Goal: Information Seeking & Learning: Learn about a topic

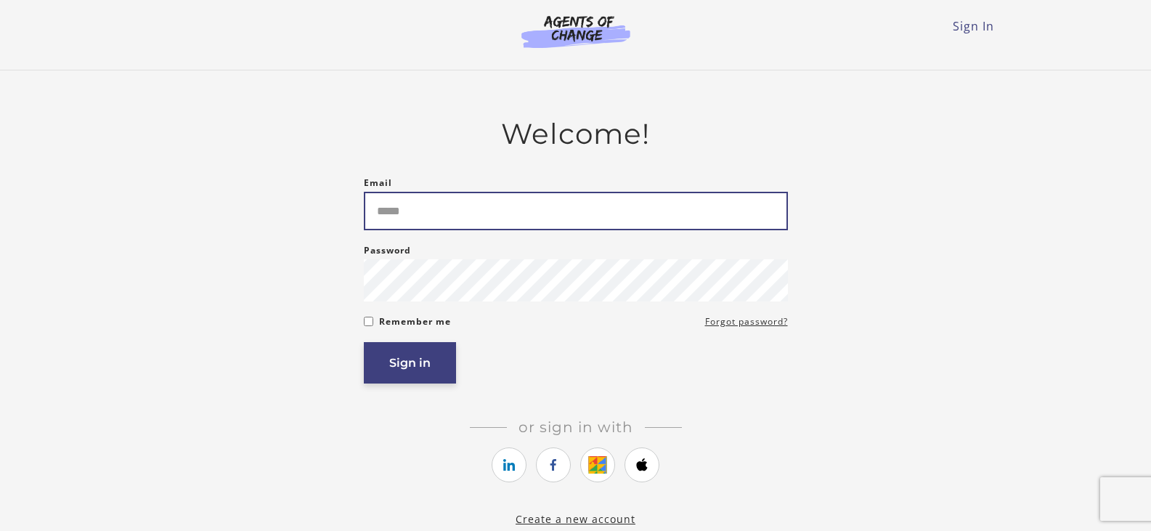
type input "**********"
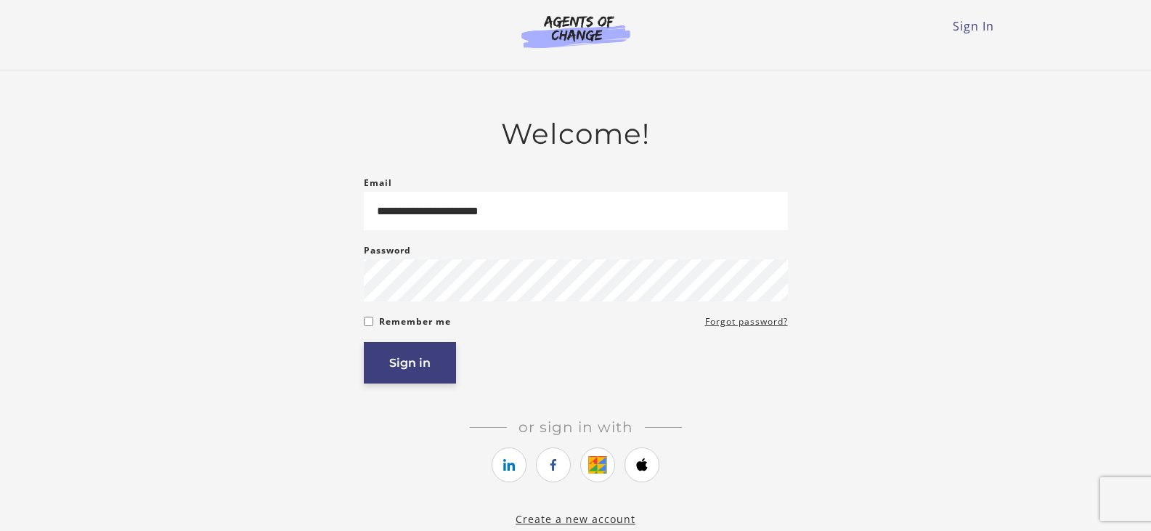
click at [401, 374] on button "Sign in" at bounding box center [410, 362] width 92 height 41
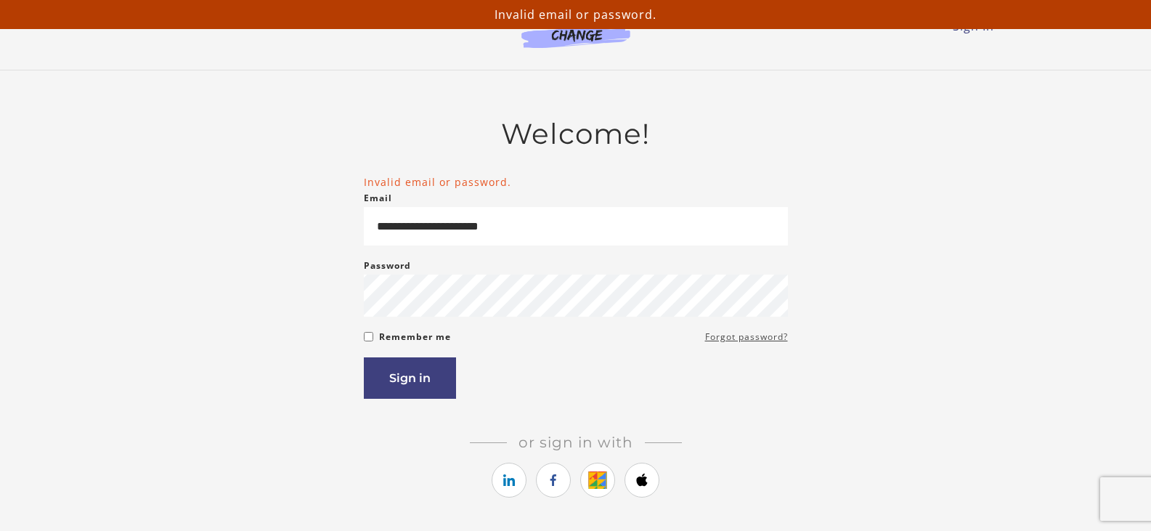
click at [719, 340] on link "Forgot password?" at bounding box center [746, 336] width 83 height 17
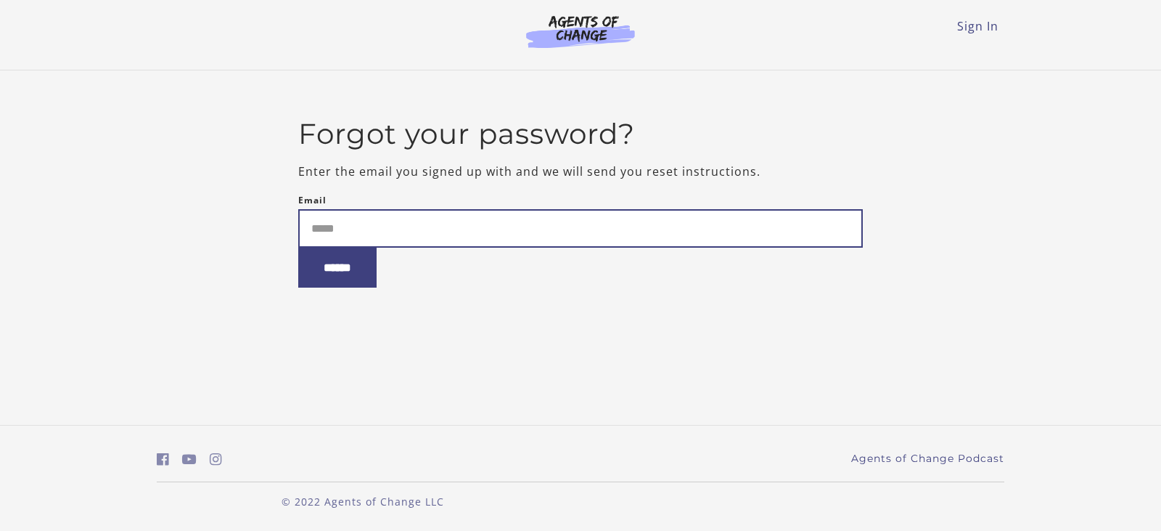
click at [391, 228] on input "Email" at bounding box center [581, 228] width 566 height 38
type input "**********"
click at [298, 248] on input "******" at bounding box center [337, 268] width 78 height 40
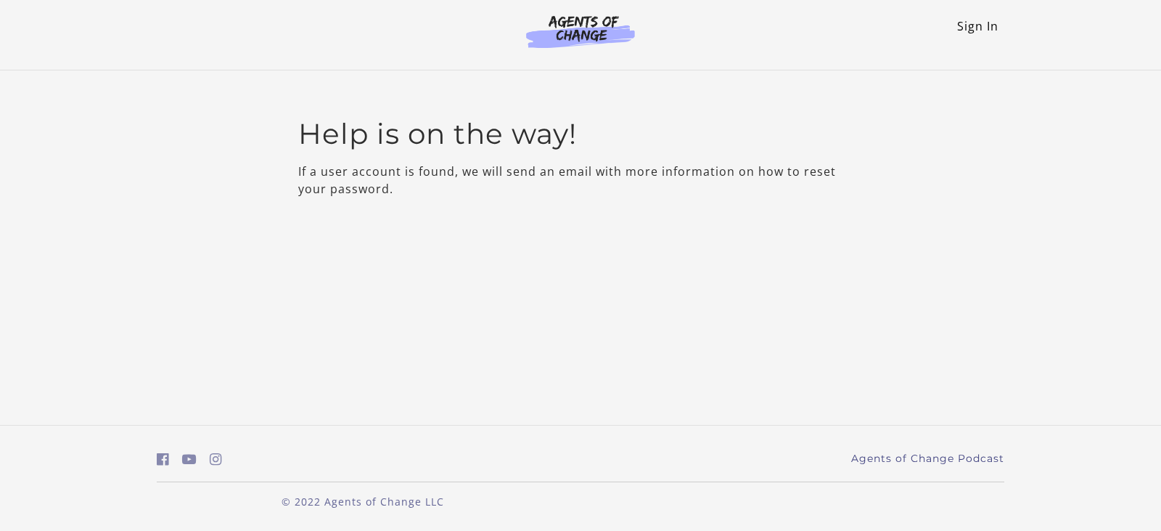
click at [970, 32] on link "Sign In" at bounding box center [978, 26] width 41 height 16
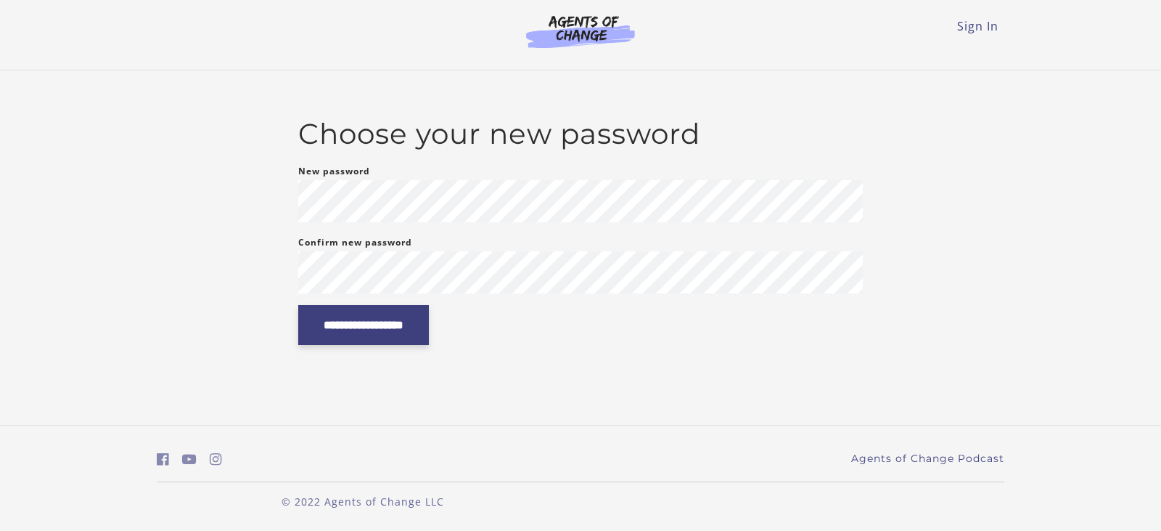
click at [334, 332] on input "**********" at bounding box center [363, 325] width 131 height 40
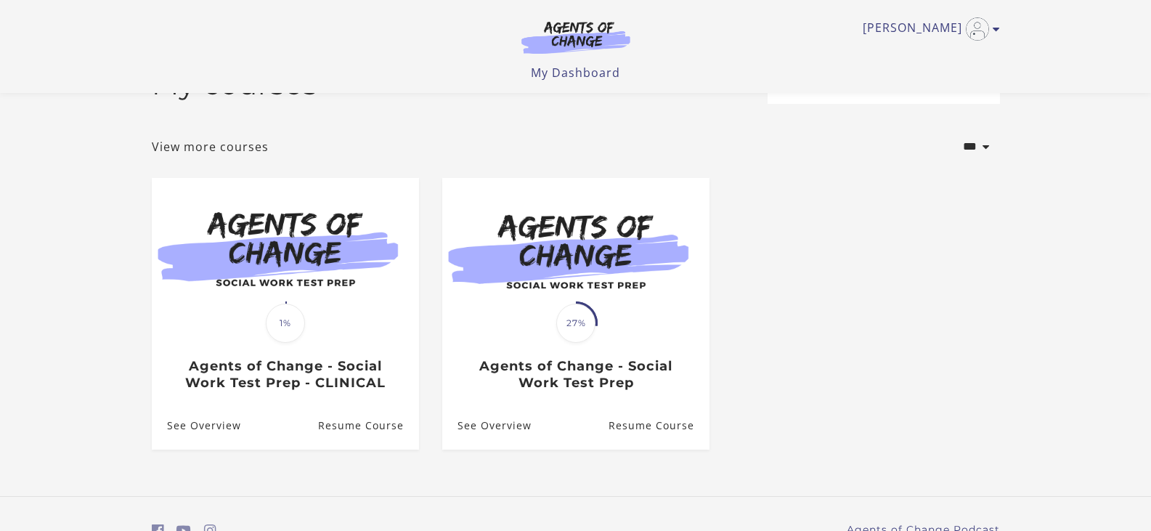
scroll to position [73, 0]
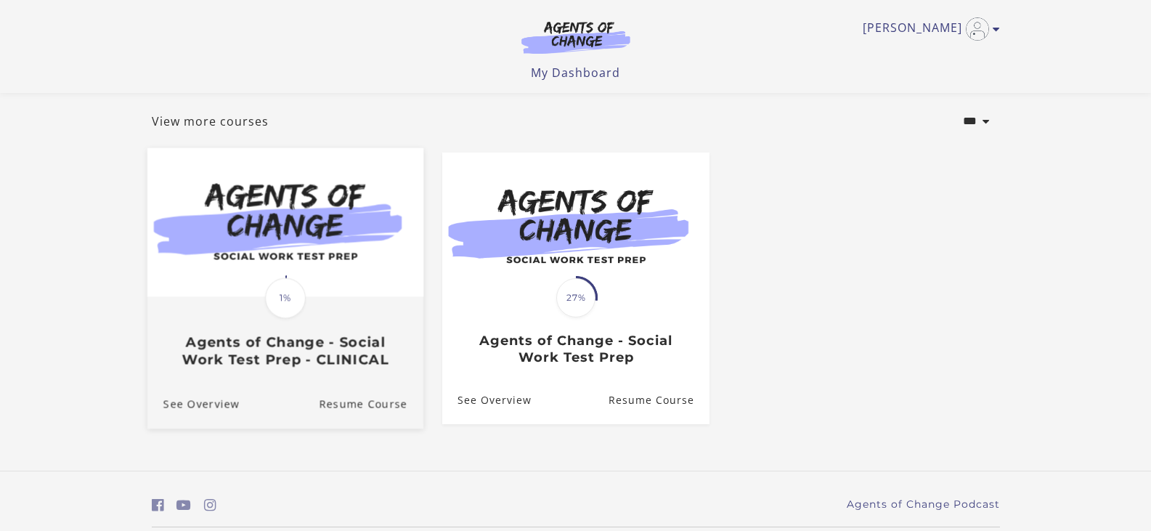
click at [351, 276] on img at bounding box center [285, 221] width 276 height 149
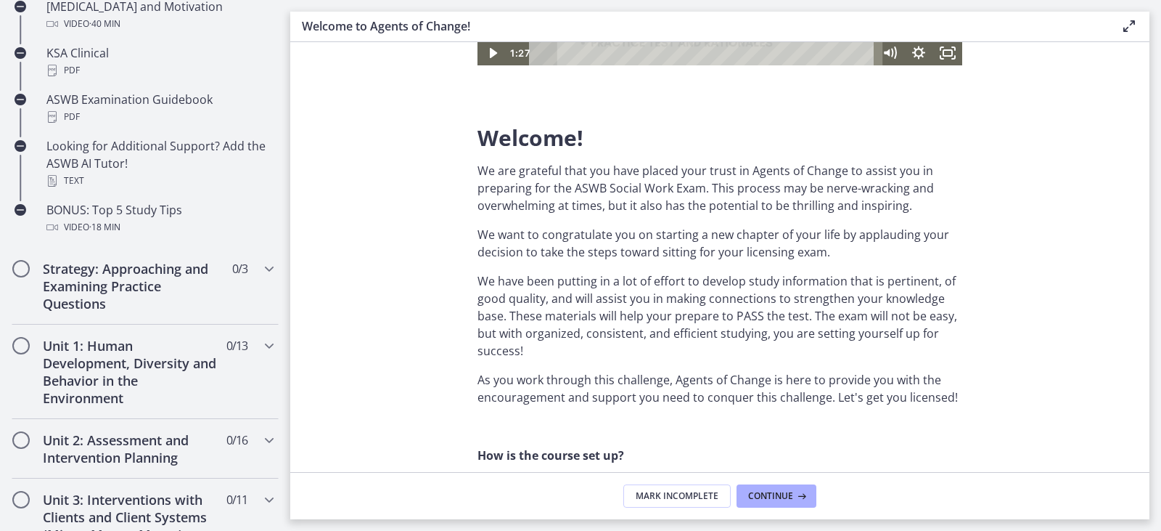
scroll to position [573, 0]
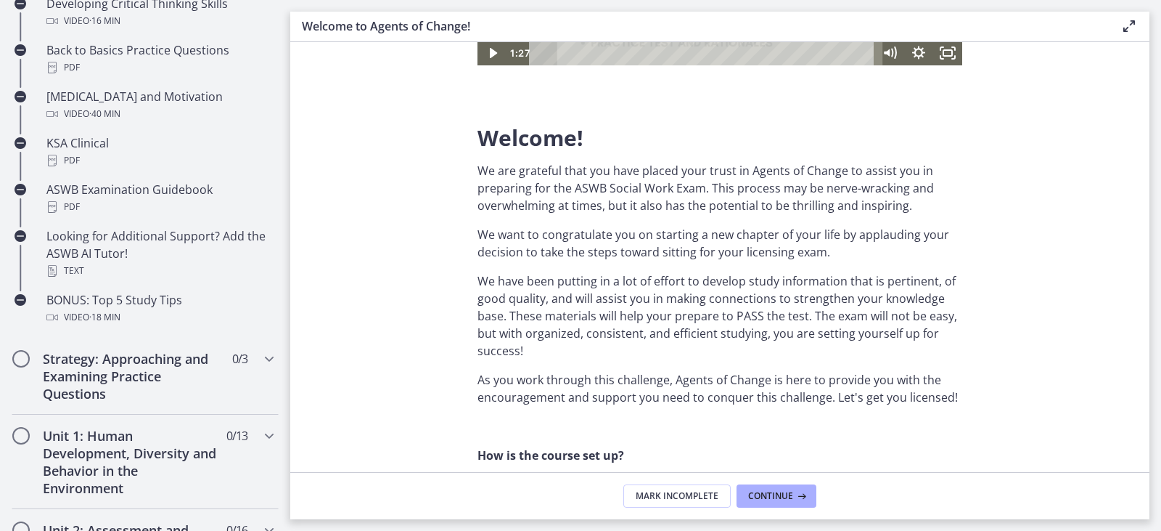
drag, startPoint x: 291, startPoint y: 272, endPoint x: 294, endPoint y: 232, distance: 40.8
click at [293, 243] on section "Welcome! We are grateful that you have placed your trust in Agents of Change to…" at bounding box center [720, 257] width 860 height 430
drag, startPoint x: 294, startPoint y: 232, endPoint x: 296, endPoint y: 212, distance: 19.7
click at [296, 213] on section "Welcome! We are grateful that you have placed your trust in Agents of Change to…" at bounding box center [720, 257] width 860 height 430
drag, startPoint x: 297, startPoint y: 192, endPoint x: 297, endPoint y: 181, distance: 10.2
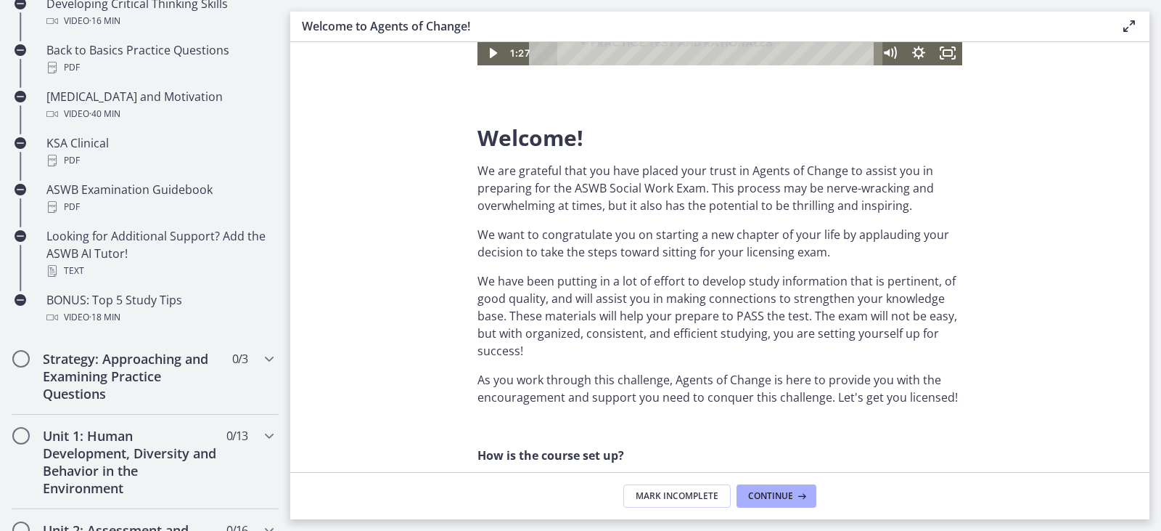
click at [297, 187] on section "Welcome! We are grateful that you have placed your trust in Agents of Change to…" at bounding box center [720, 257] width 860 height 430
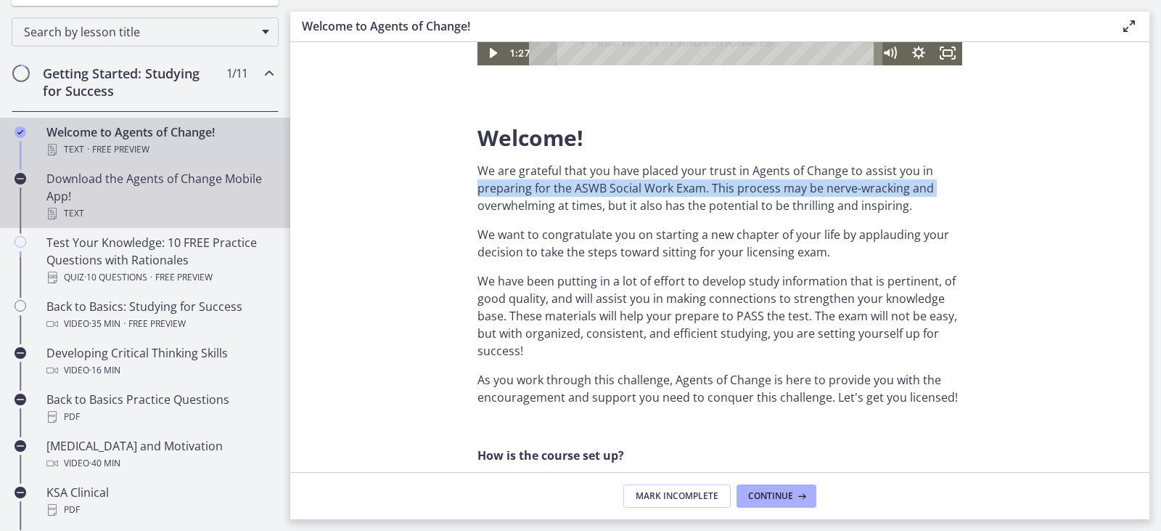
scroll to position [211, 0]
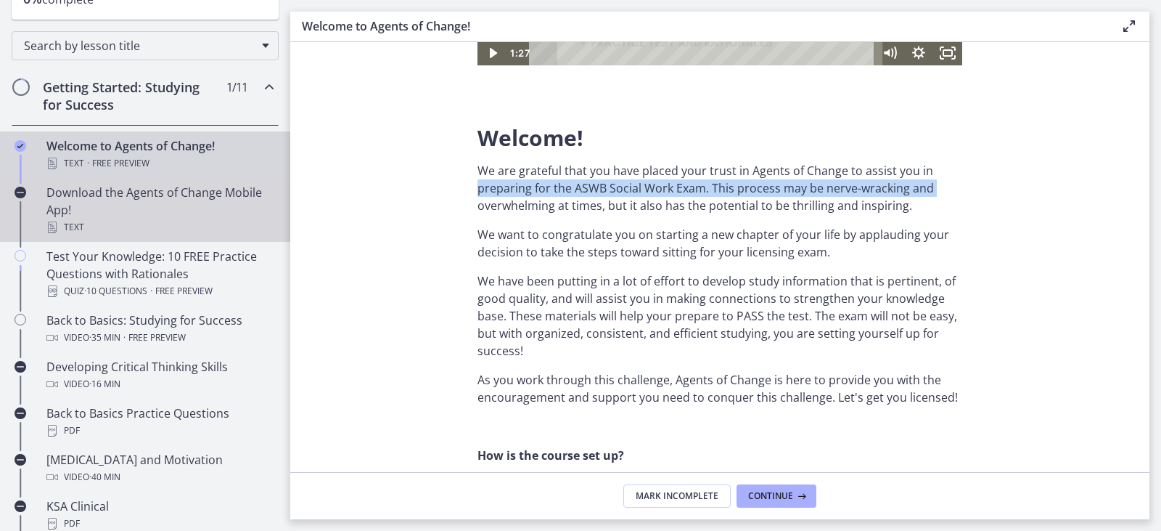
click at [154, 199] on div "Download the Agents of Change Mobile App! Text" at bounding box center [159, 210] width 226 height 52
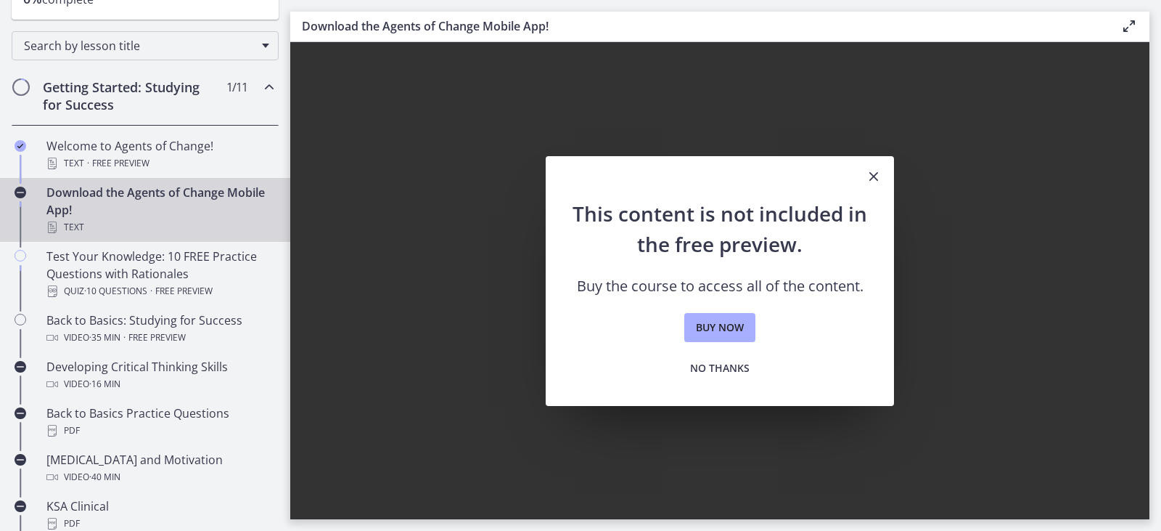
click at [873, 168] on icon "Close" at bounding box center [873, 176] width 17 height 17
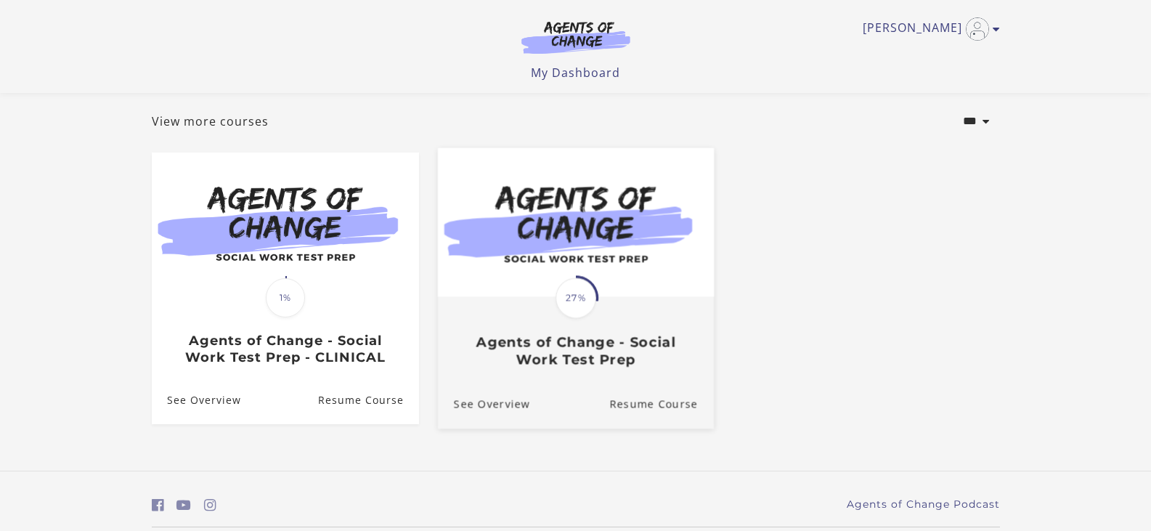
click at [594, 251] on img at bounding box center [575, 221] width 276 height 149
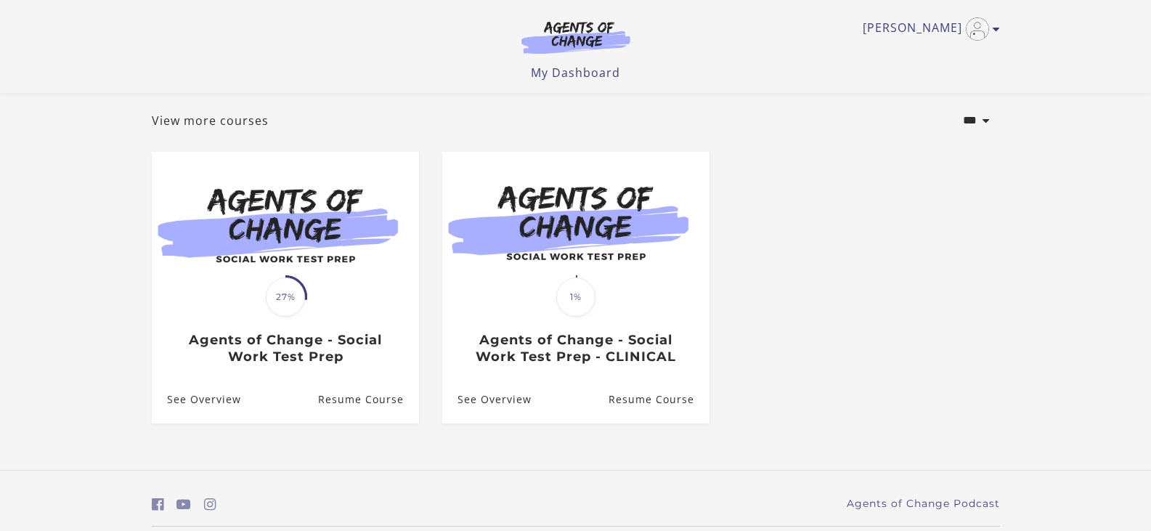
scroll to position [73, 0]
click at [256, 121] on link "View more courses" at bounding box center [210, 121] width 117 height 17
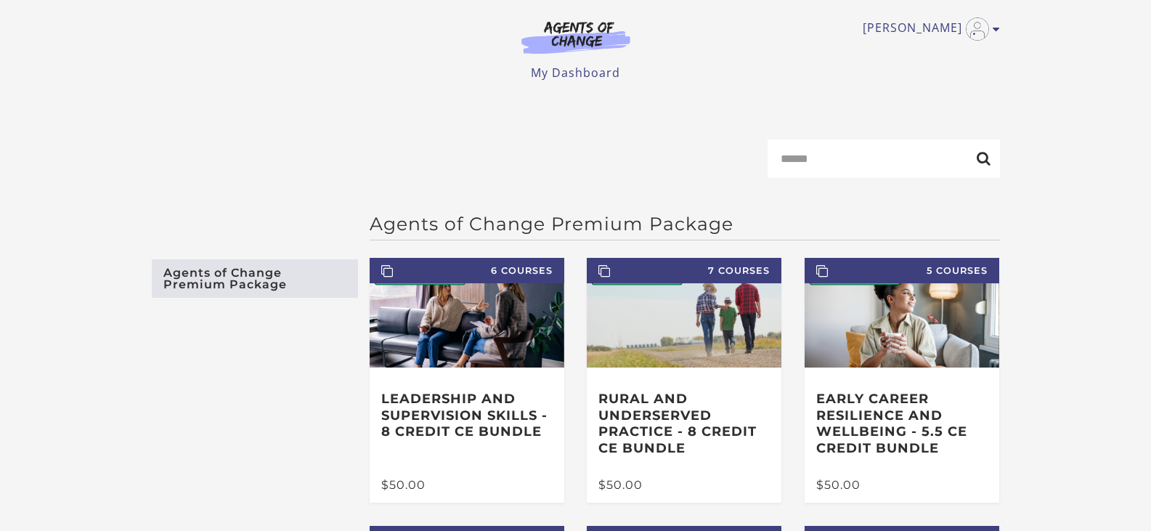
click at [291, 279] on link "Agents of Change Premium Package" at bounding box center [255, 278] width 206 height 38
click at [580, 73] on link "My Dashboard" at bounding box center [575, 73] width 89 height 16
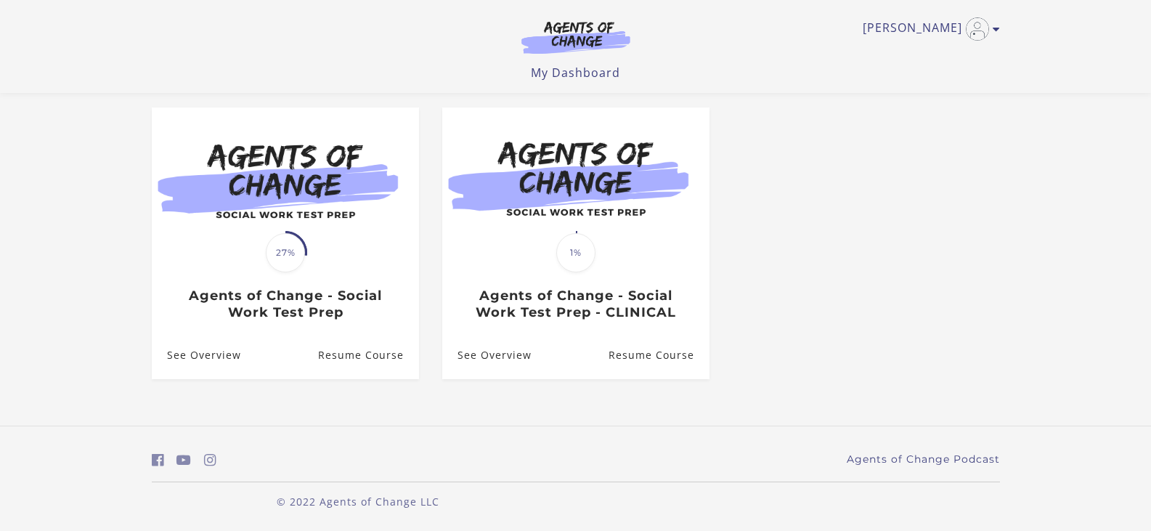
scroll to position [121, 0]
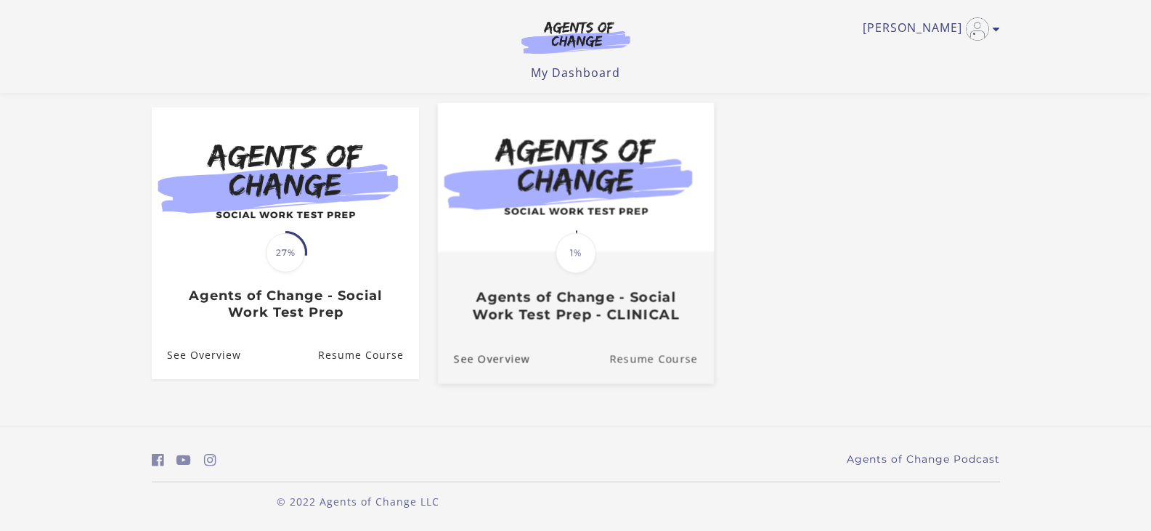
click at [675, 369] on link "Resume Course" at bounding box center [661, 359] width 105 height 49
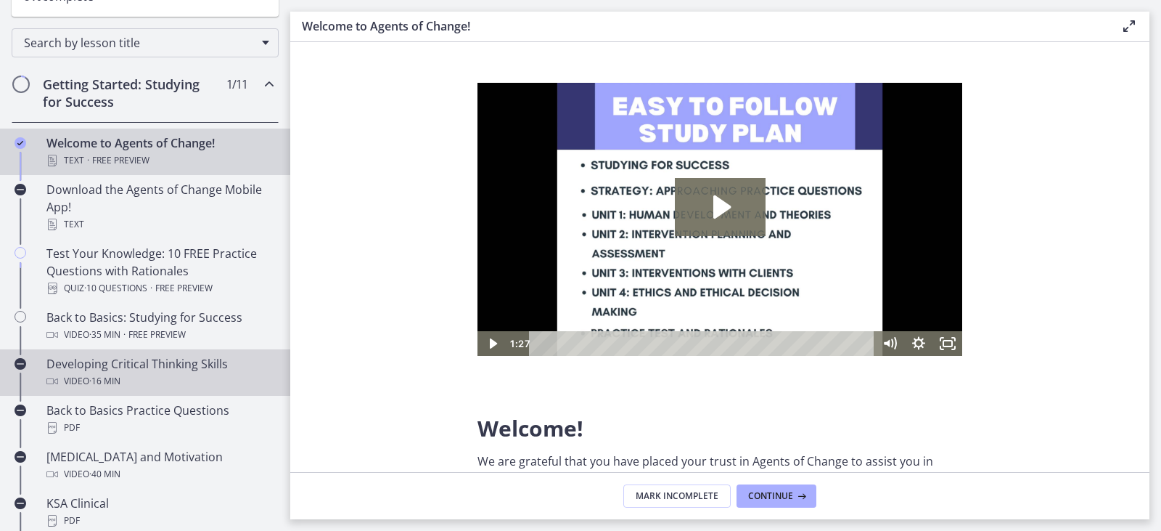
scroll to position [218, 0]
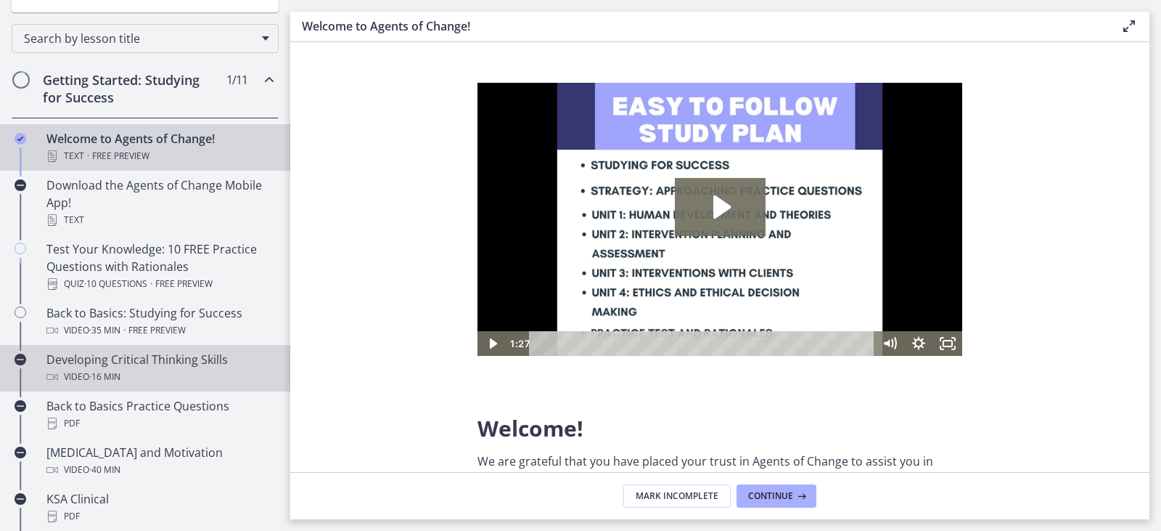
click at [176, 359] on div "Developing Critical Thinking Skills Video · 16 min" at bounding box center [159, 368] width 226 height 35
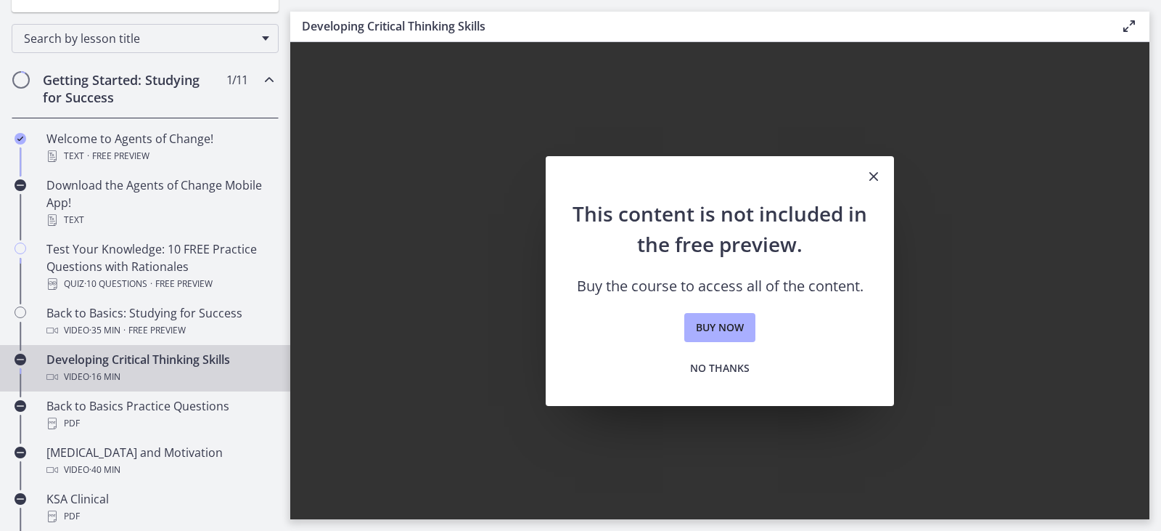
click at [870, 181] on icon "Close" at bounding box center [873, 176] width 17 height 17
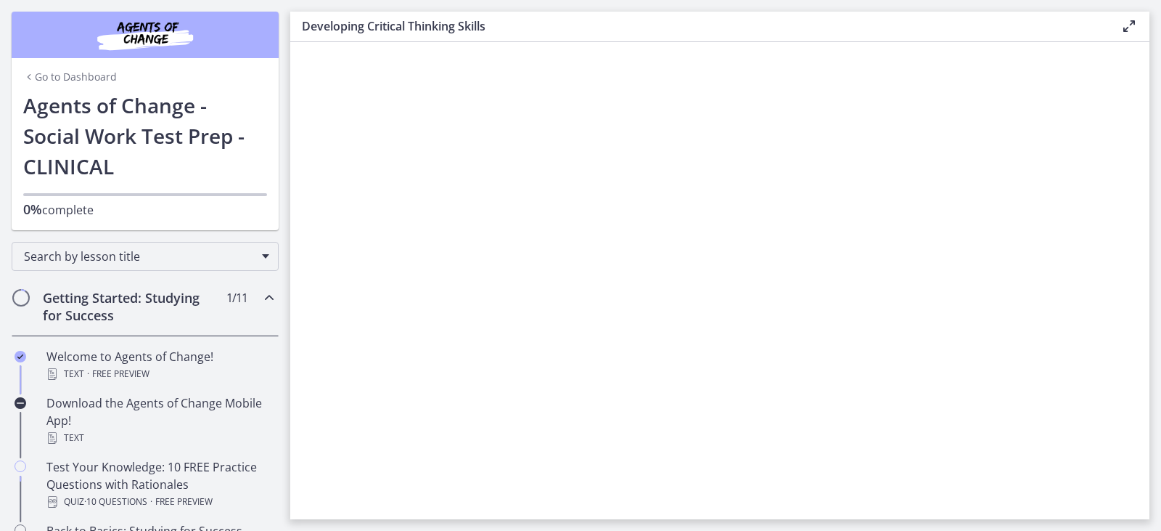
click at [94, 79] on link "Go to Dashboard" at bounding box center [70, 77] width 94 height 15
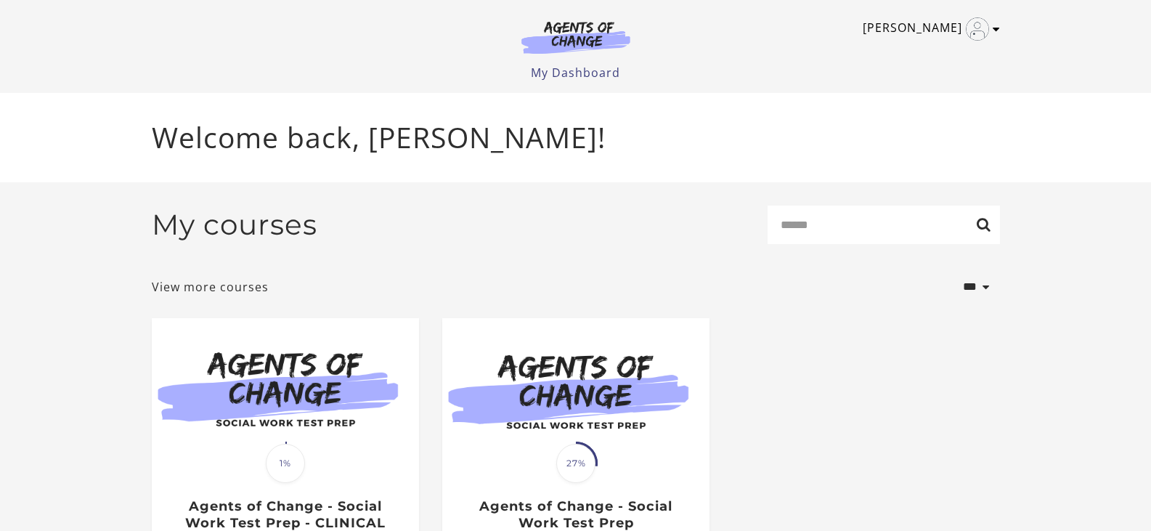
click at [953, 30] on link "[PERSON_NAME]" at bounding box center [927, 28] width 130 height 23
click at [947, 54] on link "My Account" at bounding box center [939, 53] width 128 height 25
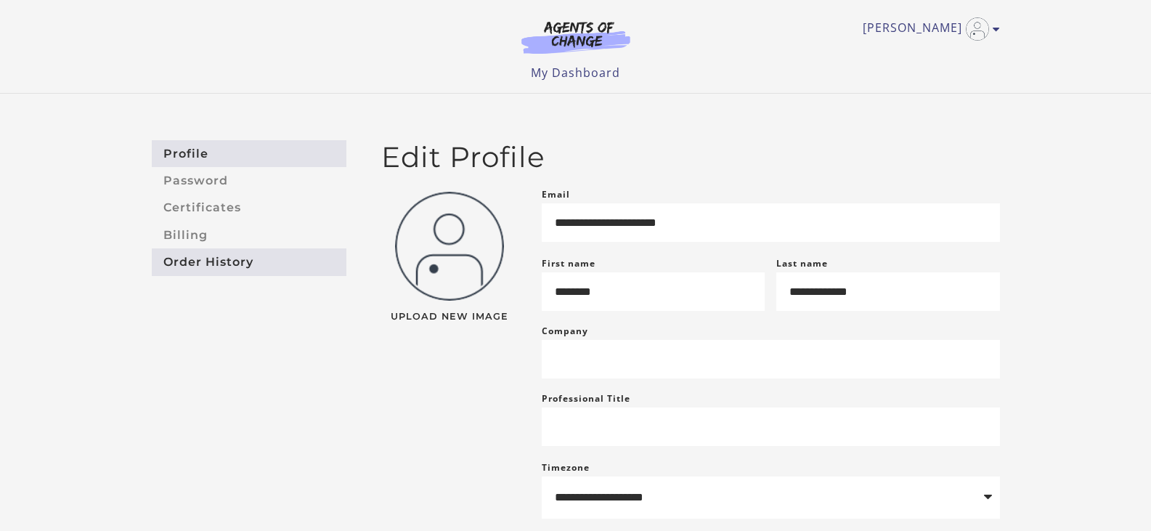
click at [223, 263] on link "Order History" at bounding box center [249, 261] width 195 height 27
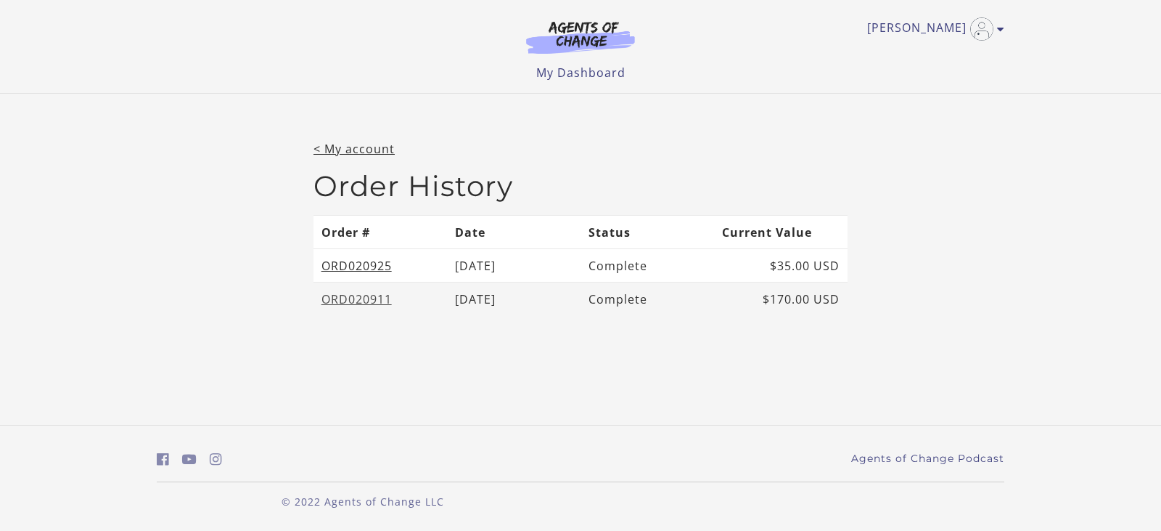
click at [383, 295] on link "ORD020911" at bounding box center [357, 299] width 70 height 16
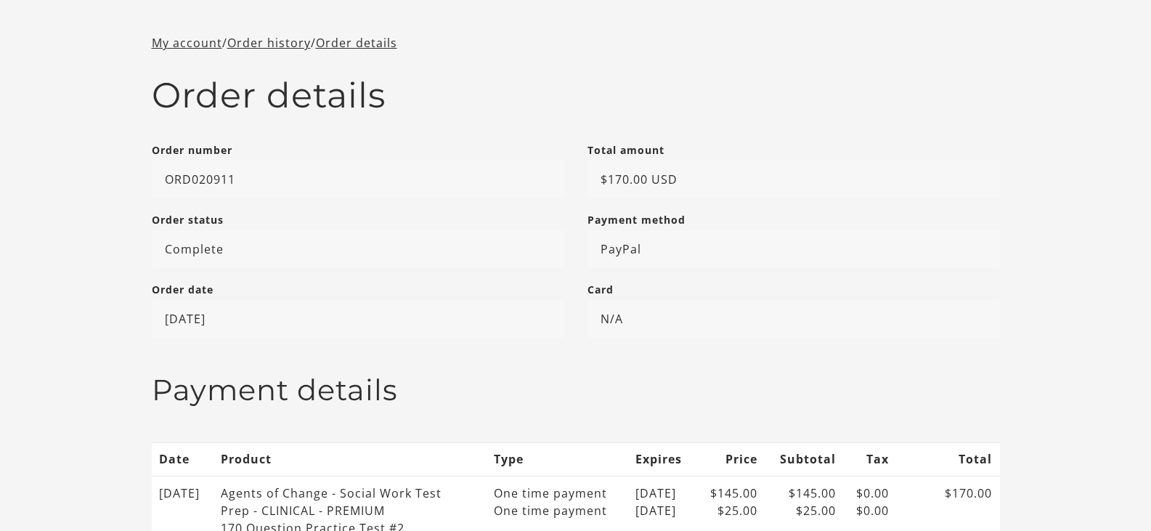
scroll to position [73, 0]
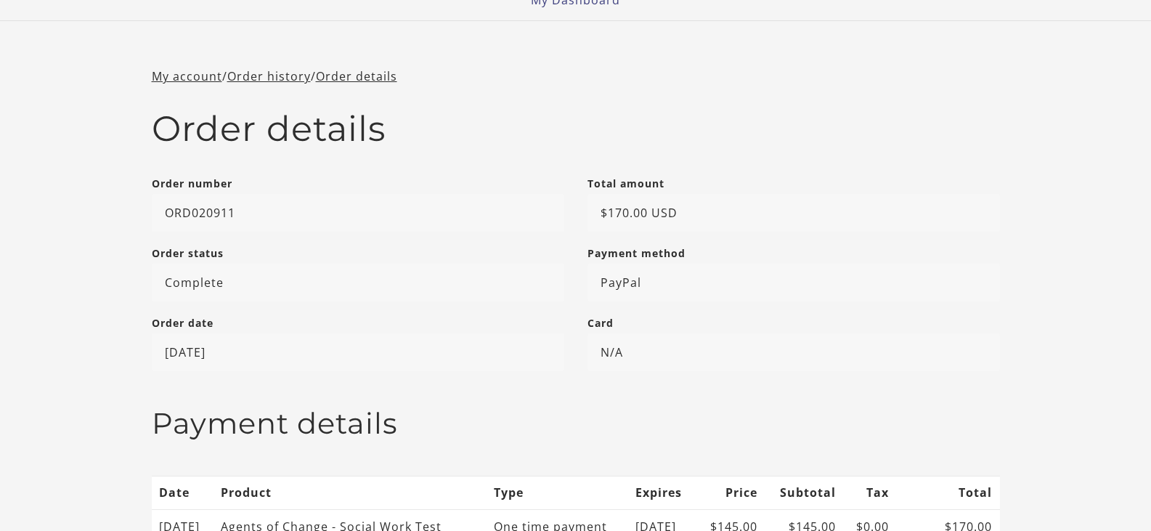
drag, startPoint x: 163, startPoint y: 350, endPoint x: 256, endPoint y: 343, distance: 93.1
click at [272, 342] on p "[DATE]" at bounding box center [358, 352] width 412 height 38
copy p "[DATE]"
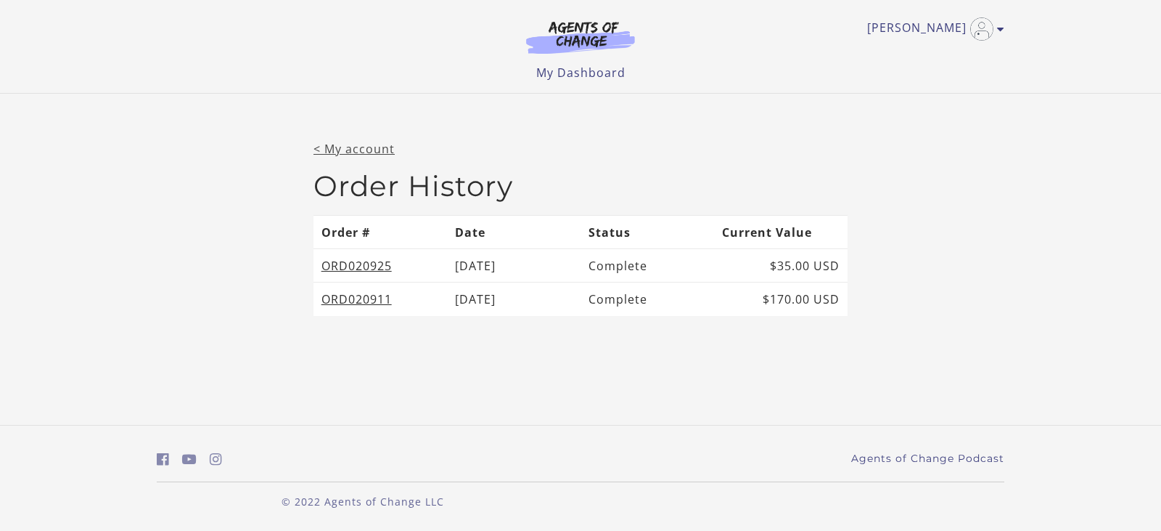
click at [375, 147] on link "< My account" at bounding box center [354, 149] width 81 height 16
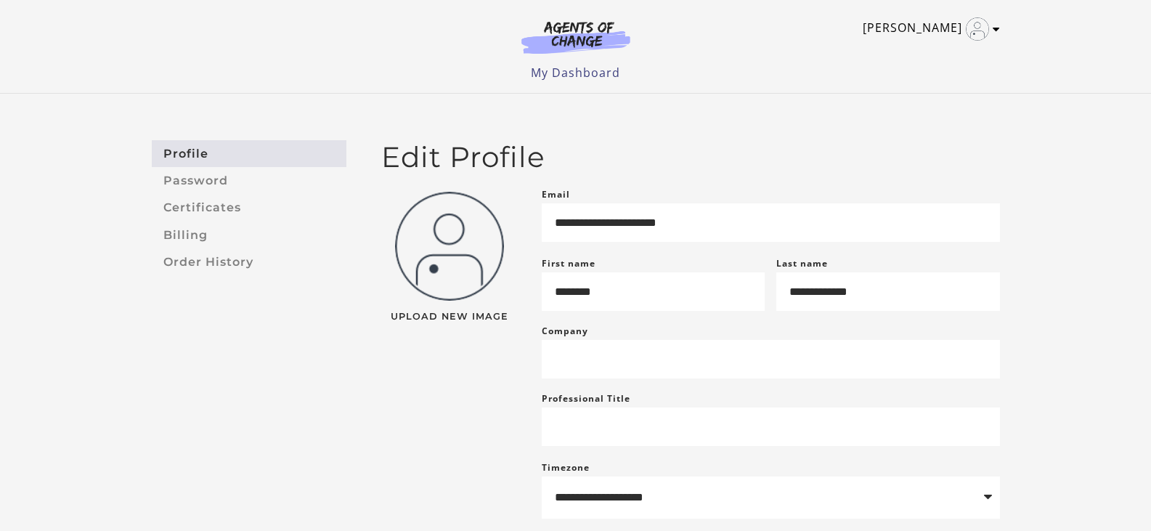
click at [987, 30] on img "Toggle menu" at bounding box center [976, 28] width 23 height 23
click at [894, 75] on link "Support" at bounding box center [939, 77] width 128 height 25
click at [931, 26] on link "[PERSON_NAME]" at bounding box center [927, 28] width 130 height 23
click at [611, 70] on link "My Dashboard" at bounding box center [575, 73] width 89 height 16
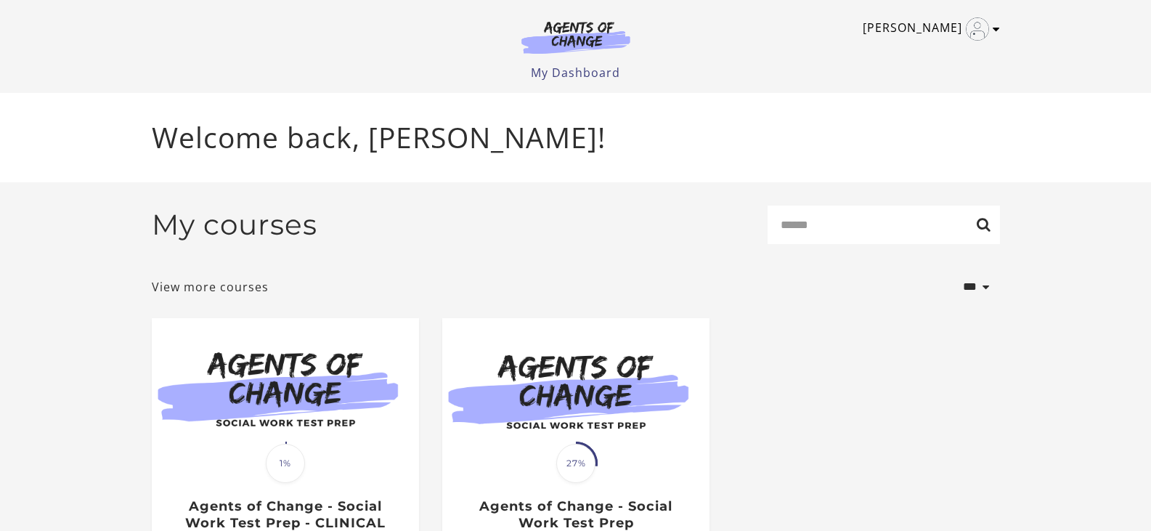
click at [999, 30] on icon "Toggle menu" at bounding box center [995, 29] width 7 height 12
click at [917, 83] on link "Support" at bounding box center [939, 77] width 128 height 25
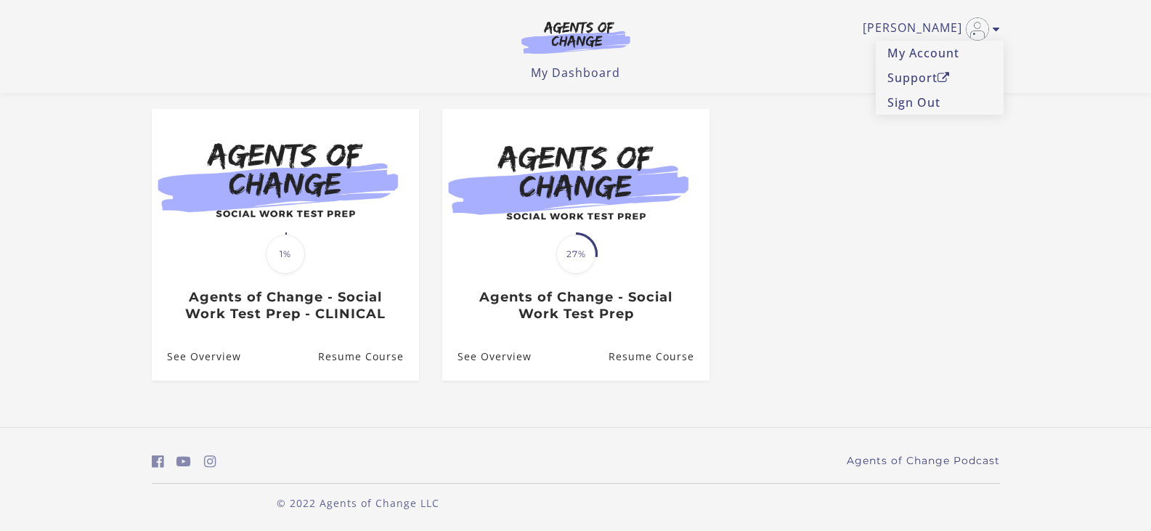
scroll to position [121, 0]
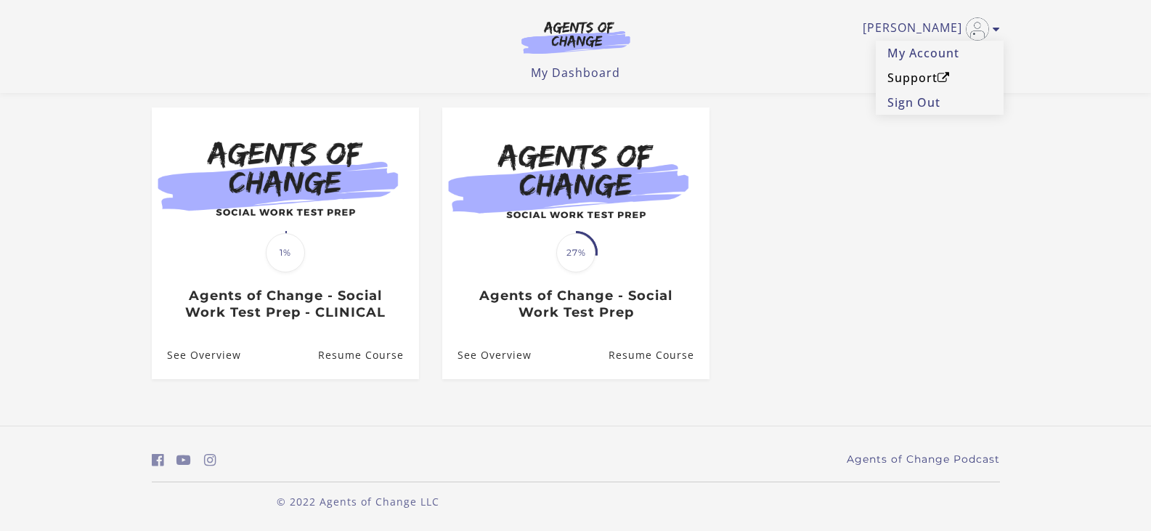
click at [900, 77] on link "Support" at bounding box center [939, 77] width 128 height 25
click at [898, 81] on link "Support" at bounding box center [939, 77] width 128 height 25
click at [925, 34] on link "Jessica B" at bounding box center [927, 28] width 130 height 23
click at [889, 107] on link "Sign Out" at bounding box center [939, 102] width 128 height 25
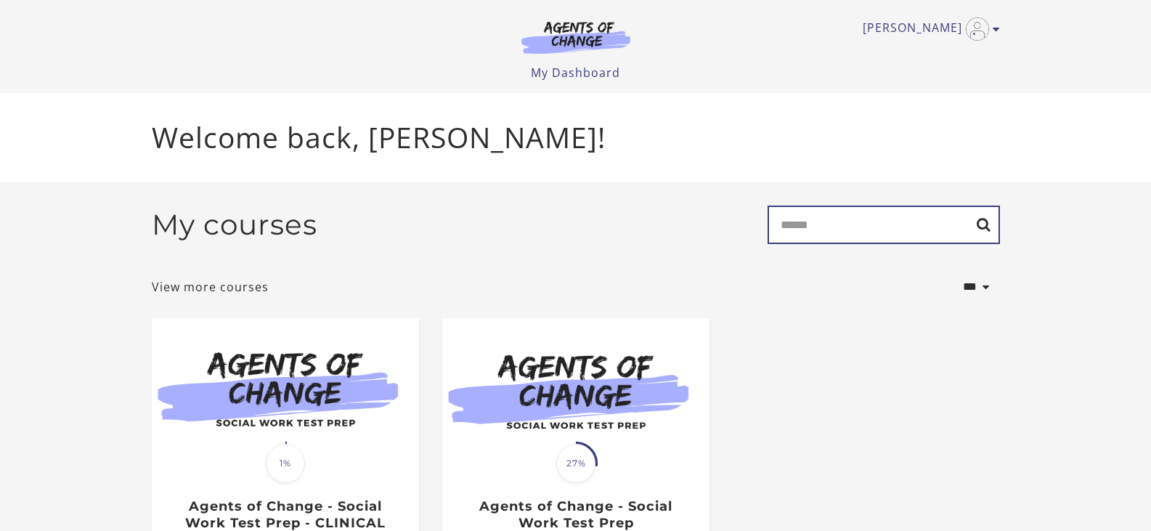
click at [910, 211] on input "Search" at bounding box center [883, 224] width 232 height 38
type input "*********"
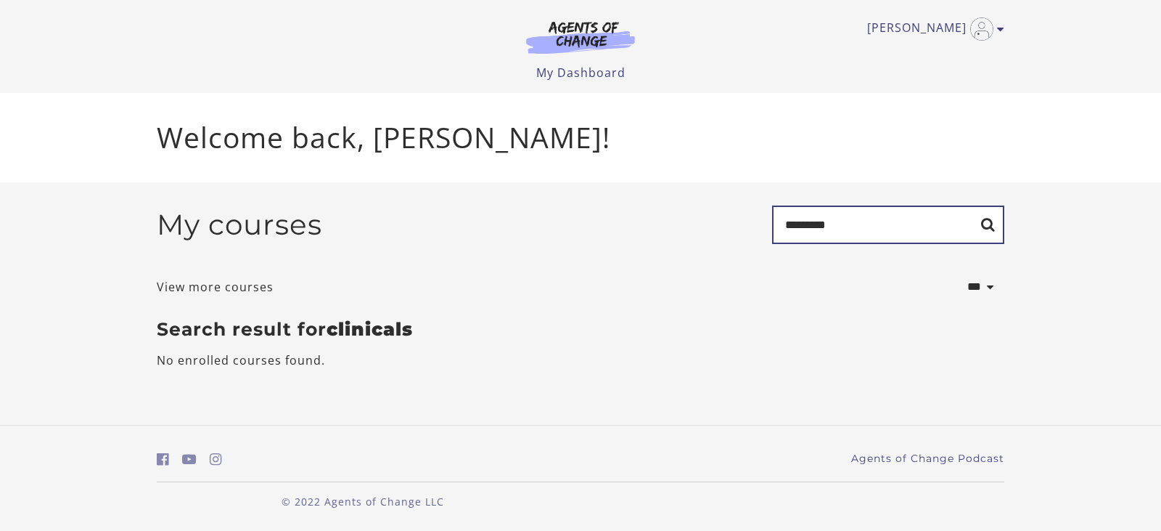
click at [910, 211] on input "*********" at bounding box center [888, 224] width 232 height 38
type input "********"
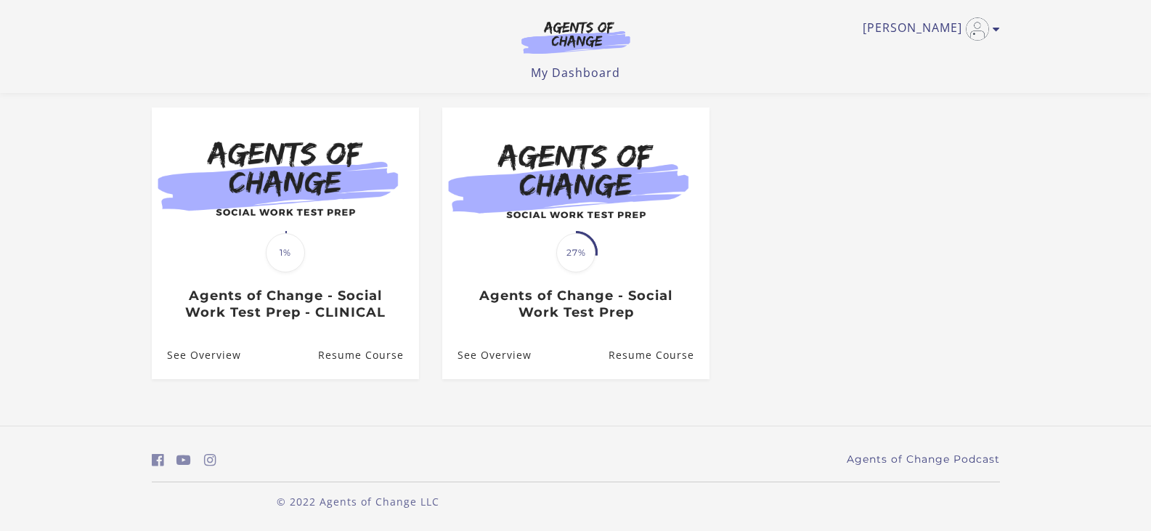
scroll to position [155, 0]
click at [208, 465] on icon "https://www.instagram.com/agentsofchangeprep/ (Open in a new window)" at bounding box center [210, 460] width 12 height 14
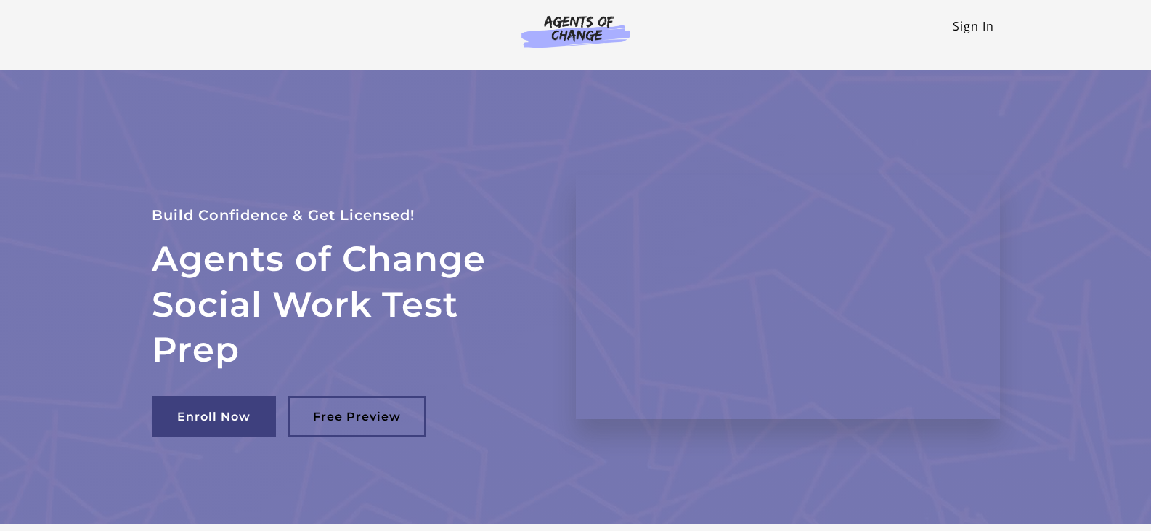
click at [969, 27] on link "Sign In" at bounding box center [972, 26] width 41 height 16
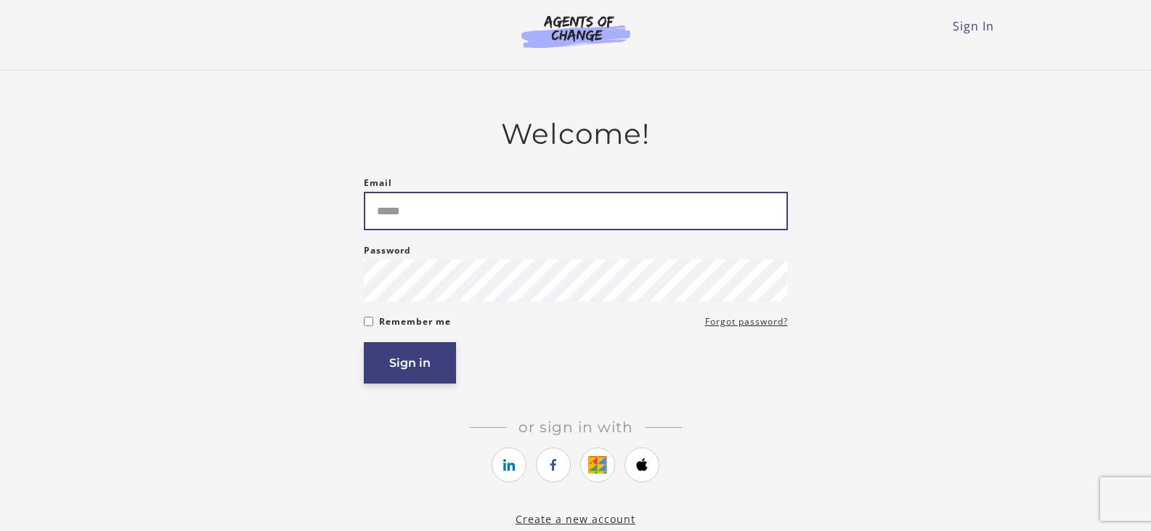
type input "**********"
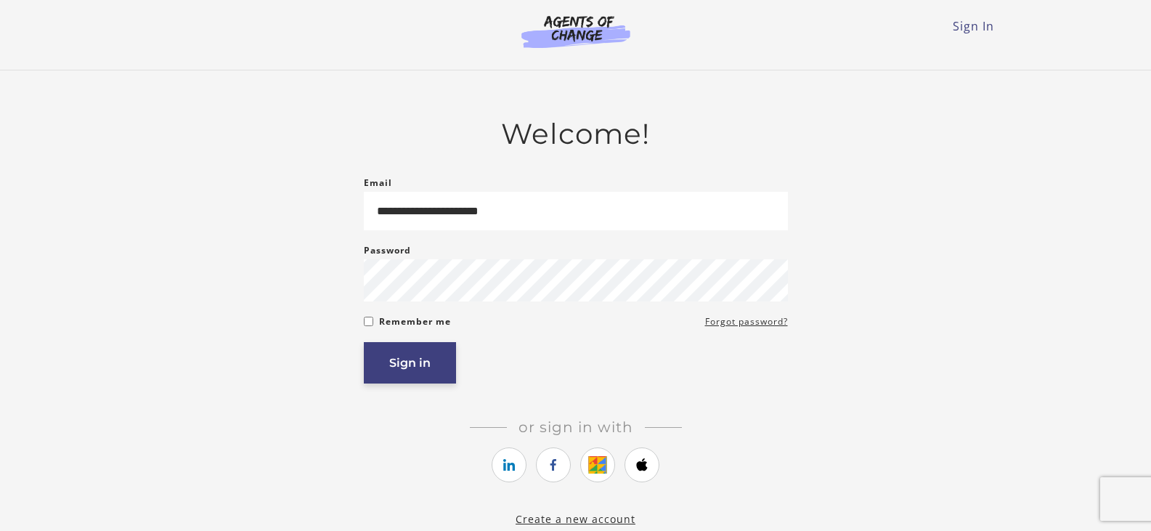
click at [438, 377] on button "Sign in" at bounding box center [410, 362] width 92 height 41
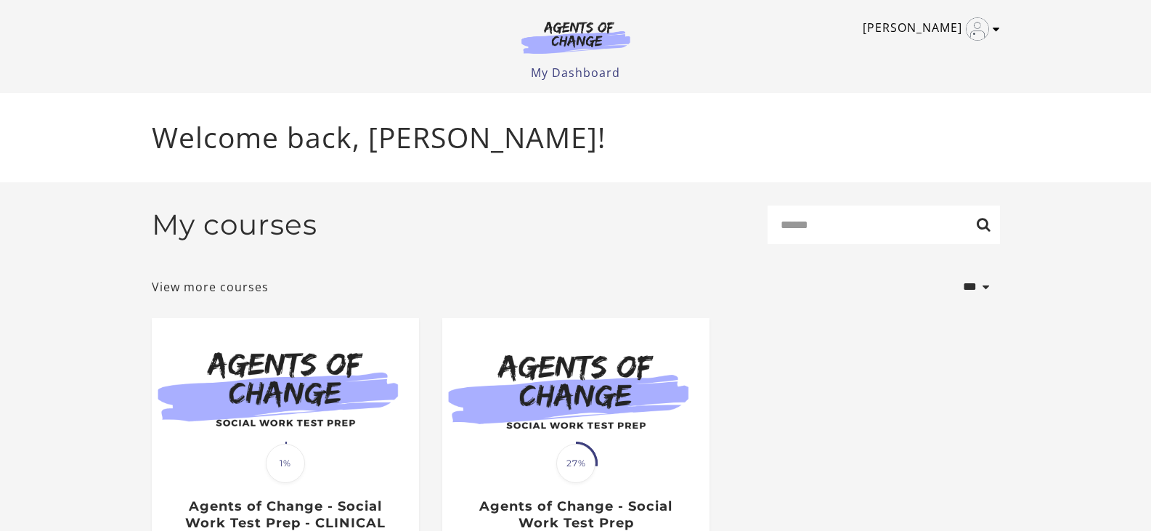
click at [991, 30] on link "[PERSON_NAME]" at bounding box center [927, 28] width 130 height 23
click at [942, 59] on link "My Account" at bounding box center [939, 53] width 128 height 25
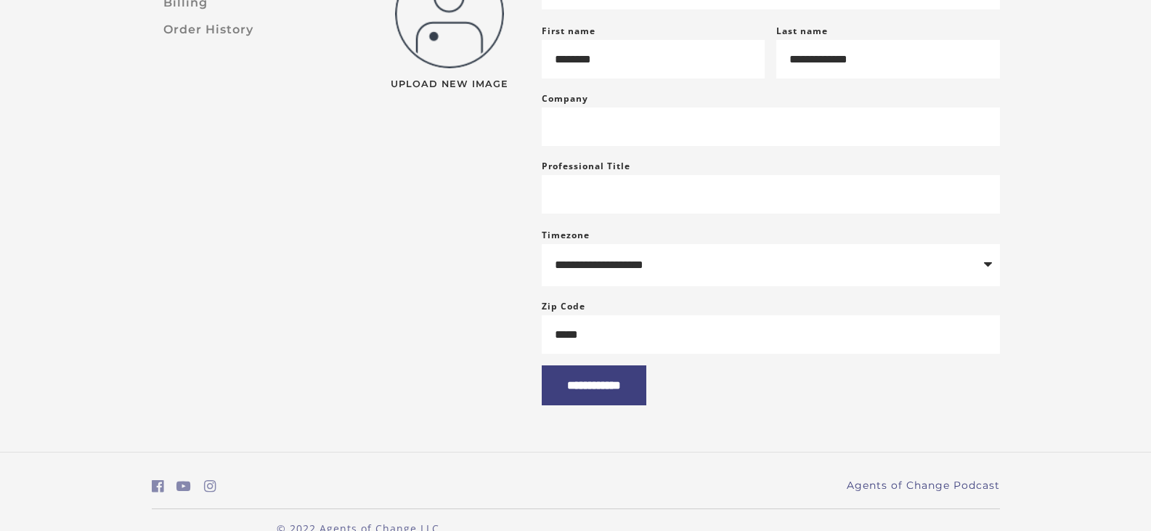
scroll to position [206, 0]
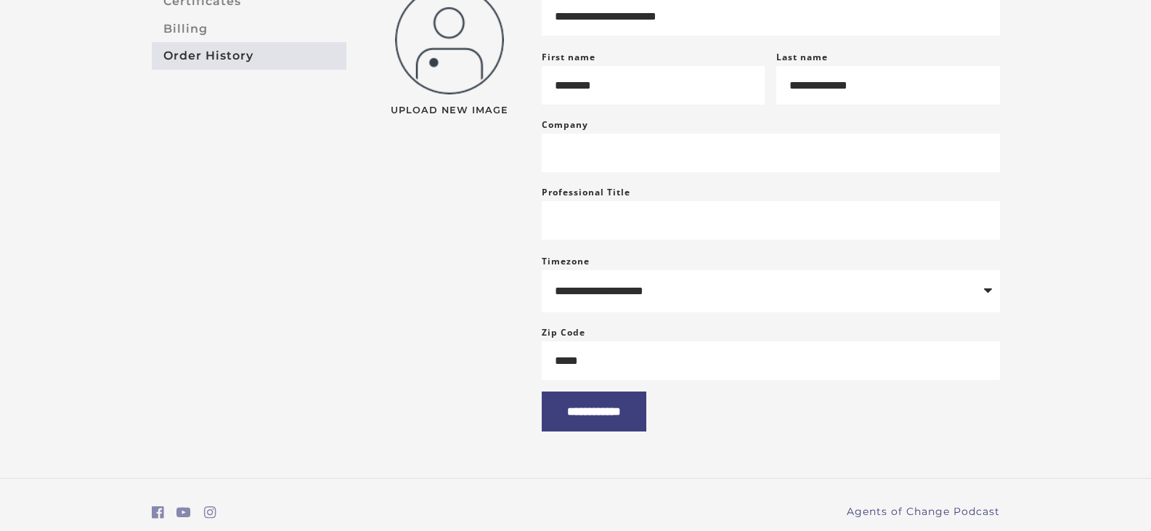
click at [242, 52] on link "Order History" at bounding box center [249, 55] width 195 height 27
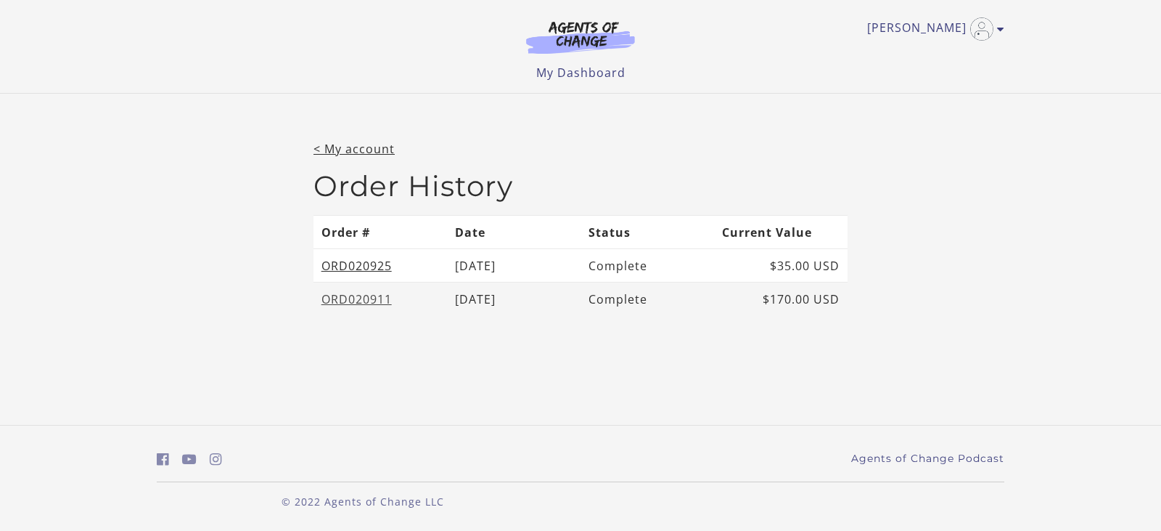
click at [372, 293] on link "ORD020911" at bounding box center [357, 299] width 70 height 16
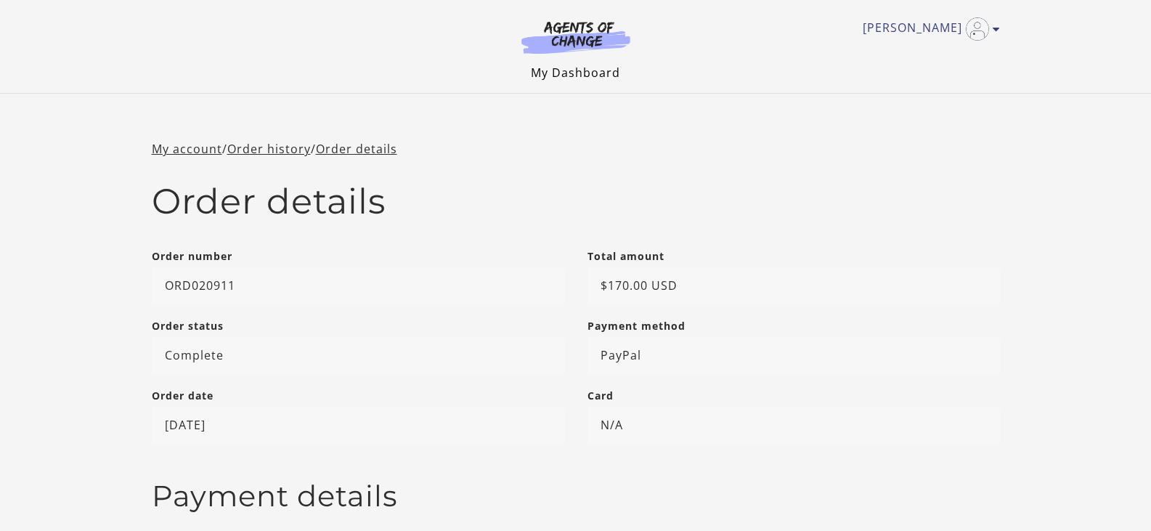
click at [555, 66] on link "My Dashboard" at bounding box center [575, 73] width 89 height 16
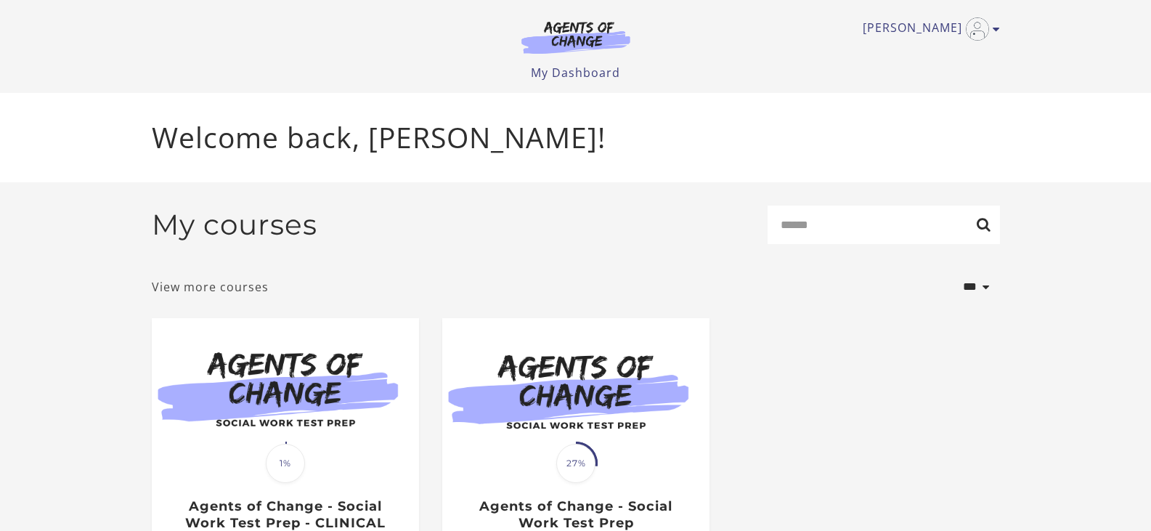
click at [234, 283] on link "View more courses" at bounding box center [210, 286] width 117 height 17
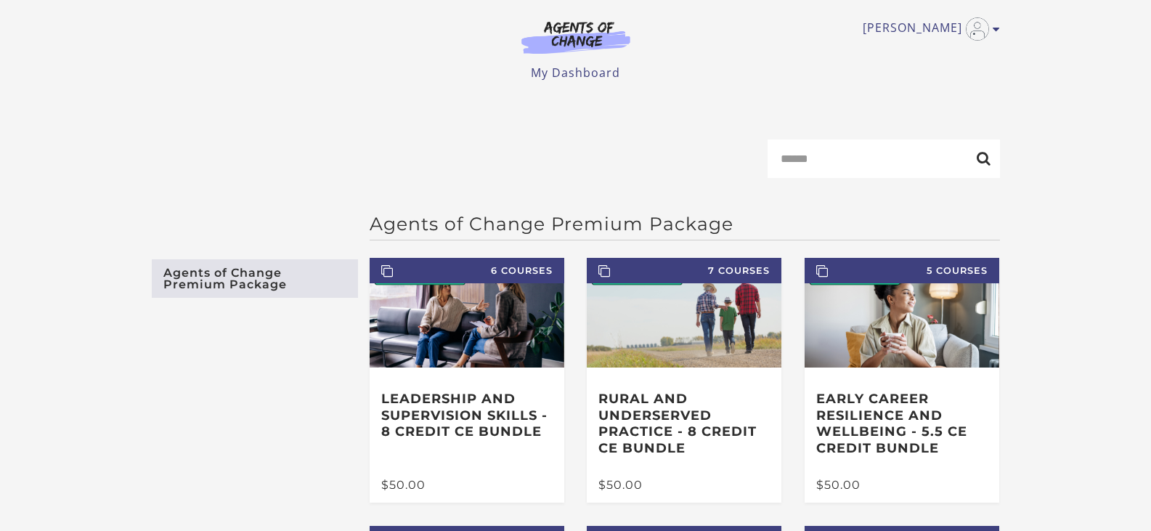
click at [230, 288] on link "Agents of Change Premium Package" at bounding box center [255, 278] width 206 height 38
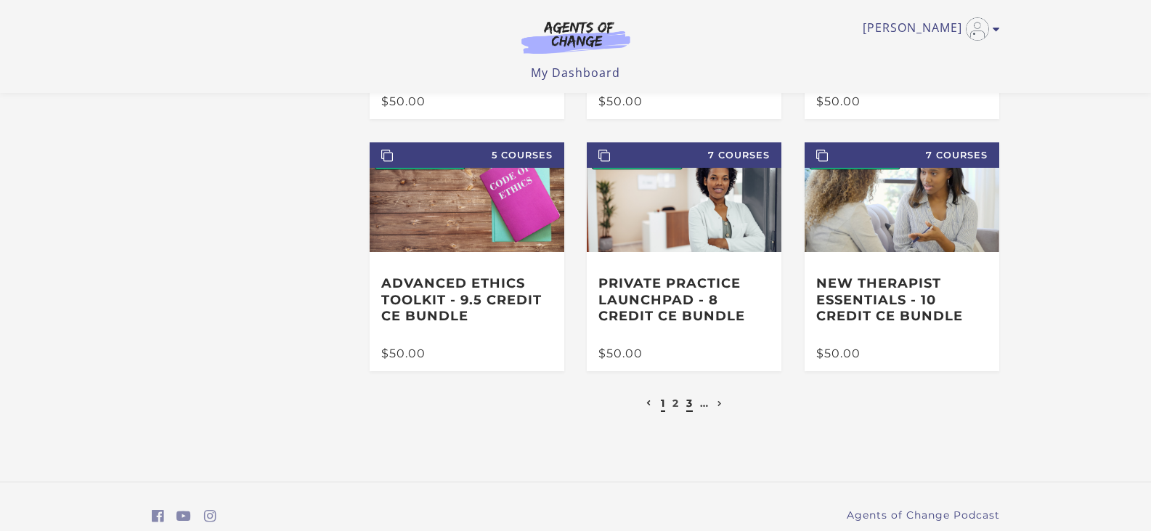
click at [691, 404] on link "3" at bounding box center [689, 402] width 7 height 13
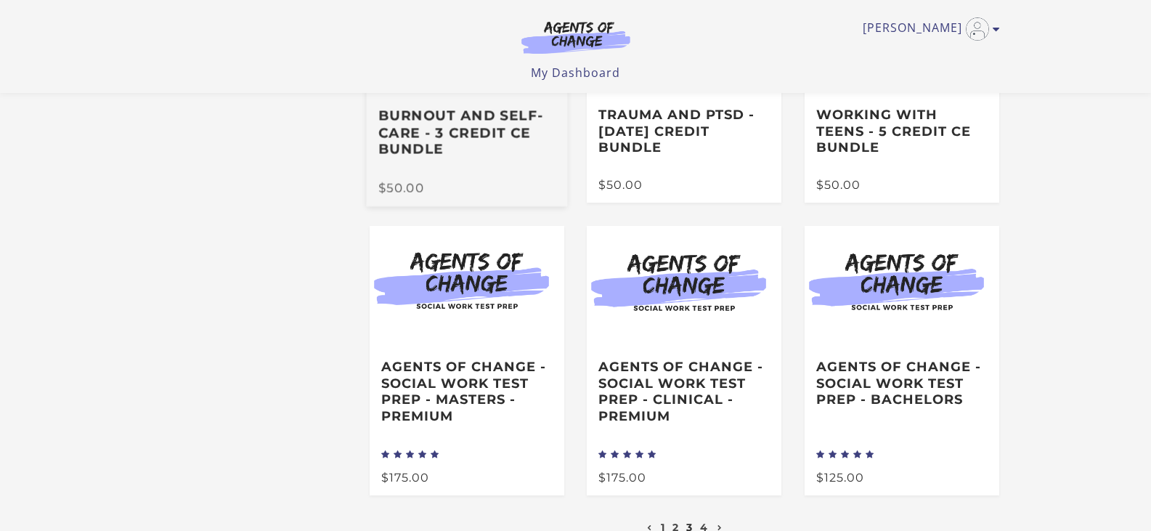
scroll to position [290, 0]
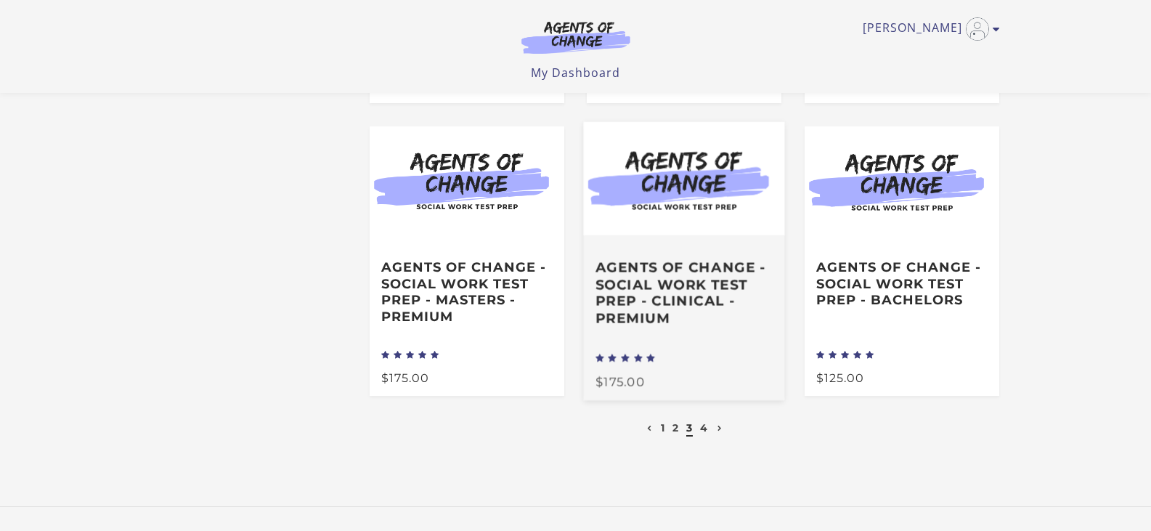
click at [681, 256] on div "Agents of Change - Social Work Test Prep - CLINICAL - PREMIUM" at bounding box center [684, 291] width 201 height 115
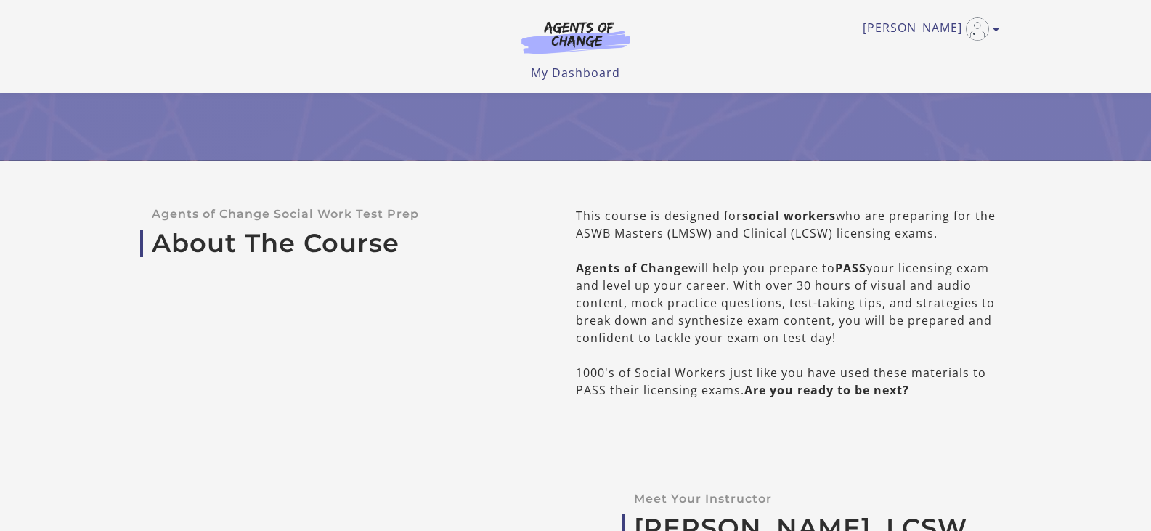
scroll to position [218, 0]
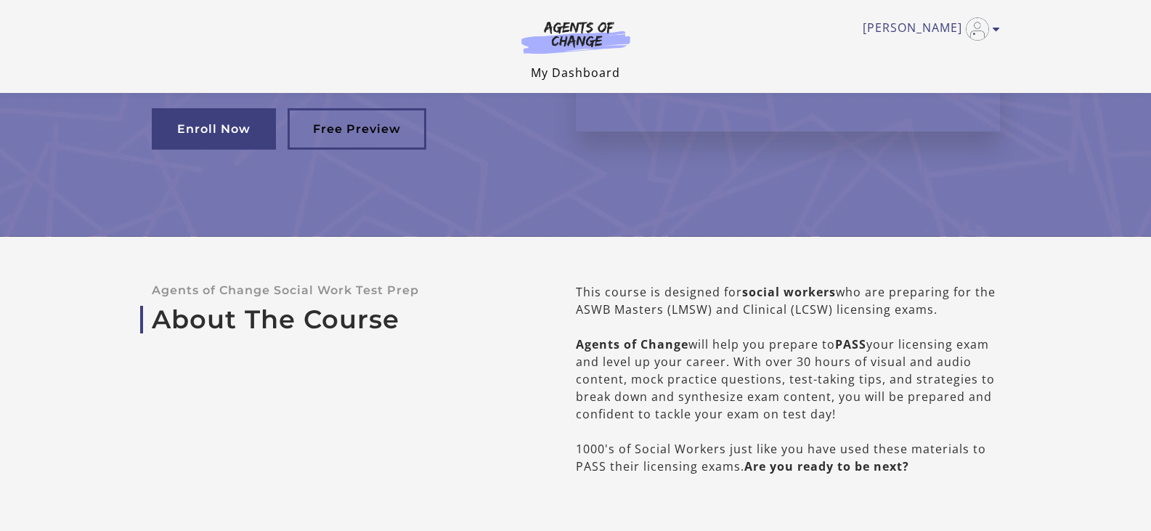
click at [581, 74] on link "My Dashboard" at bounding box center [575, 73] width 89 height 16
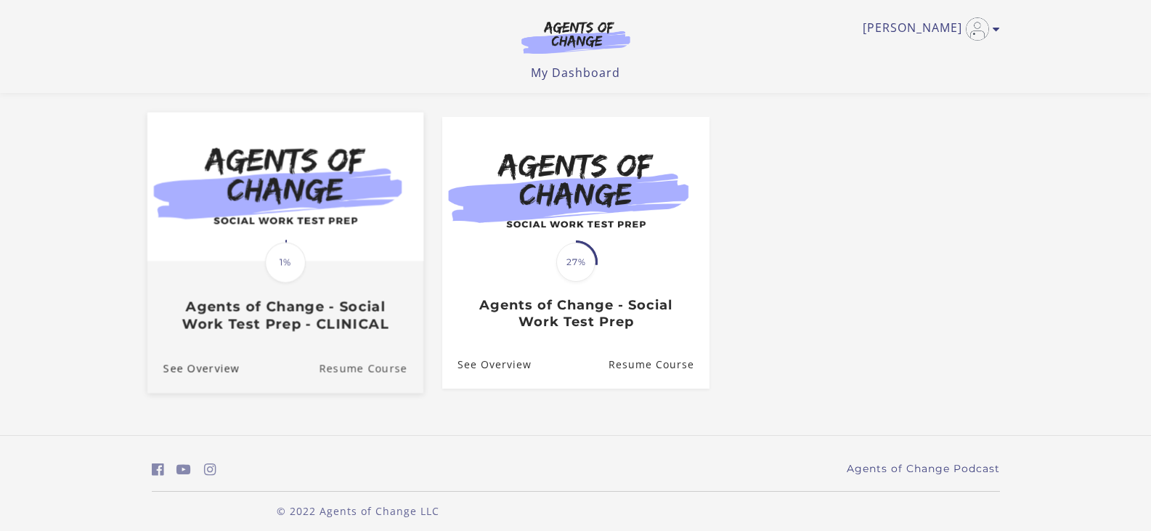
scroll to position [121, 0]
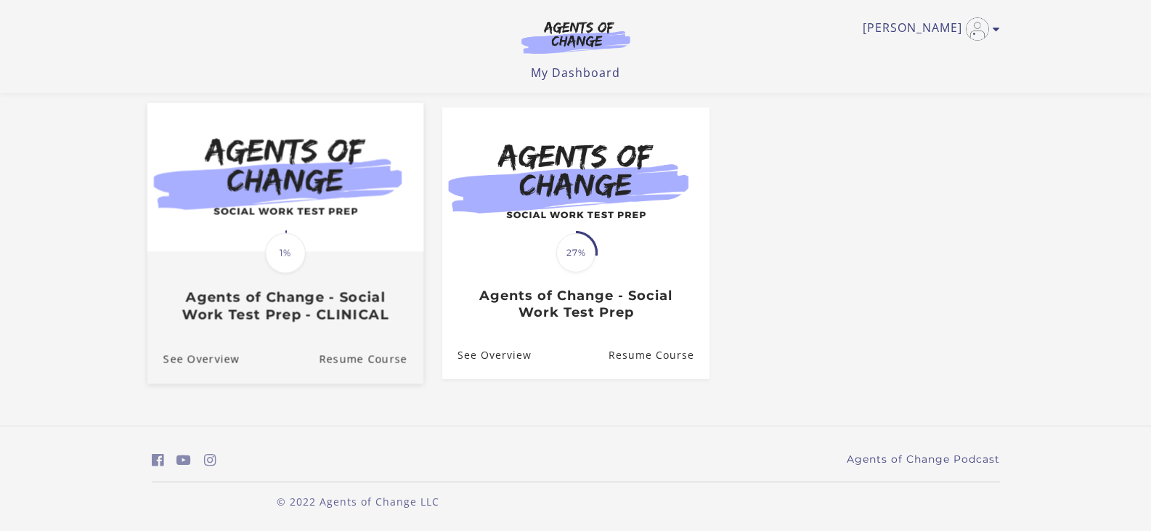
click at [369, 267] on div "Translation missing: en.liquid.partials.dashboard_course_card.progress_descript…" at bounding box center [285, 288] width 276 height 70
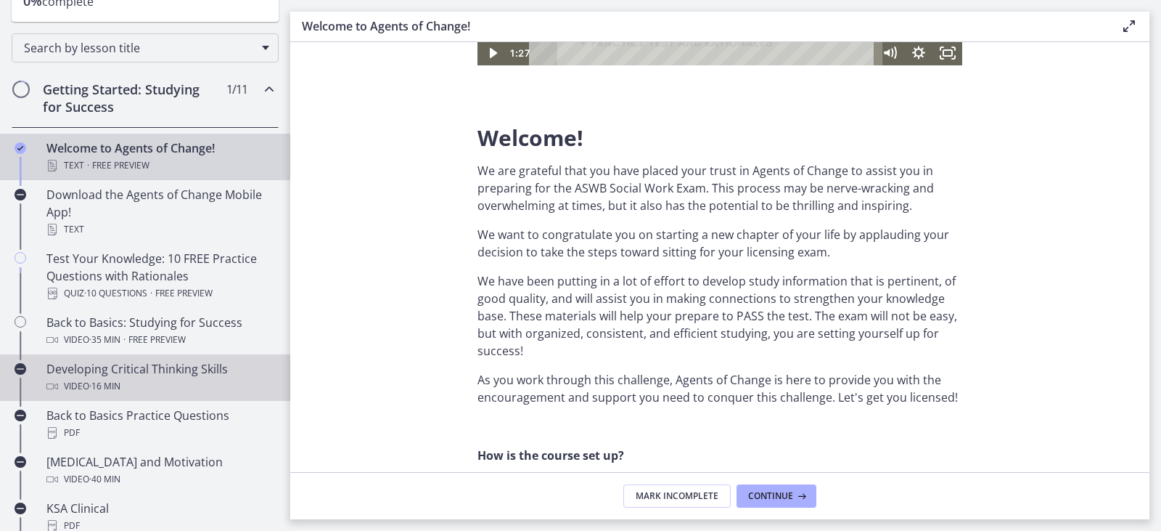
scroll to position [218, 0]
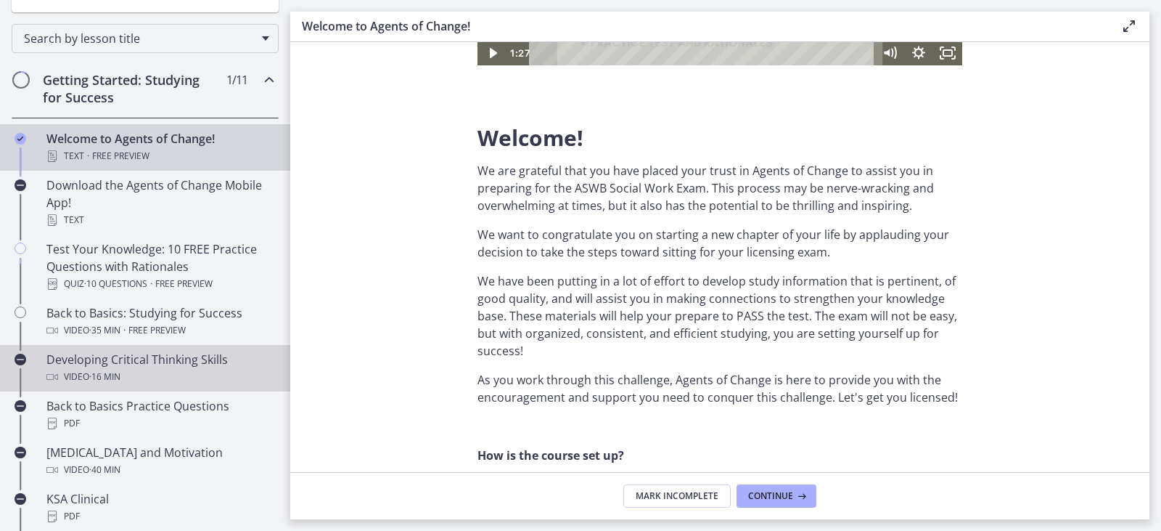
click at [202, 375] on div "Video · 16 min" at bounding box center [159, 376] width 226 height 17
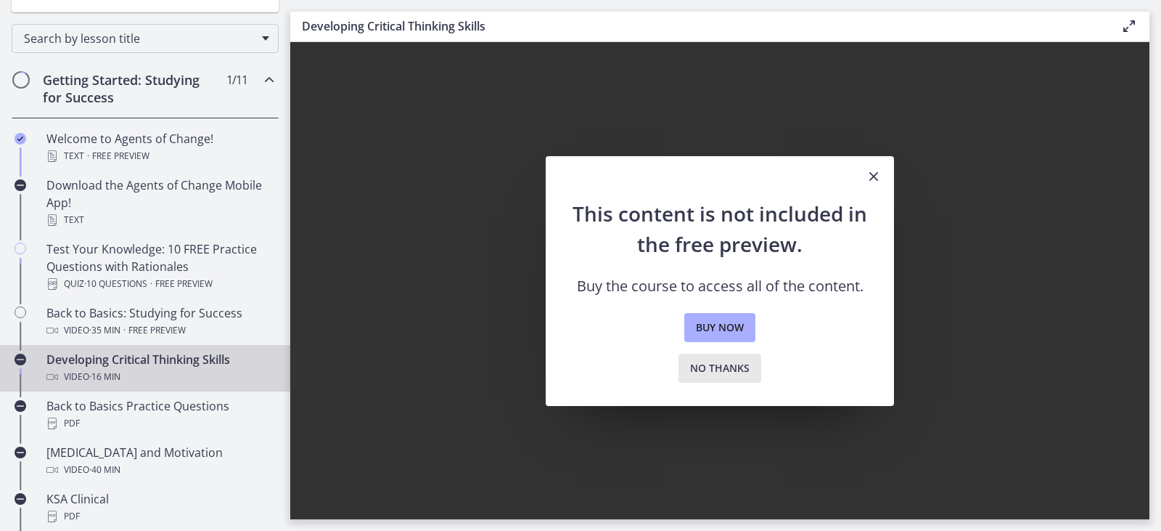
click at [731, 362] on span "No thanks" at bounding box center [720, 367] width 60 height 17
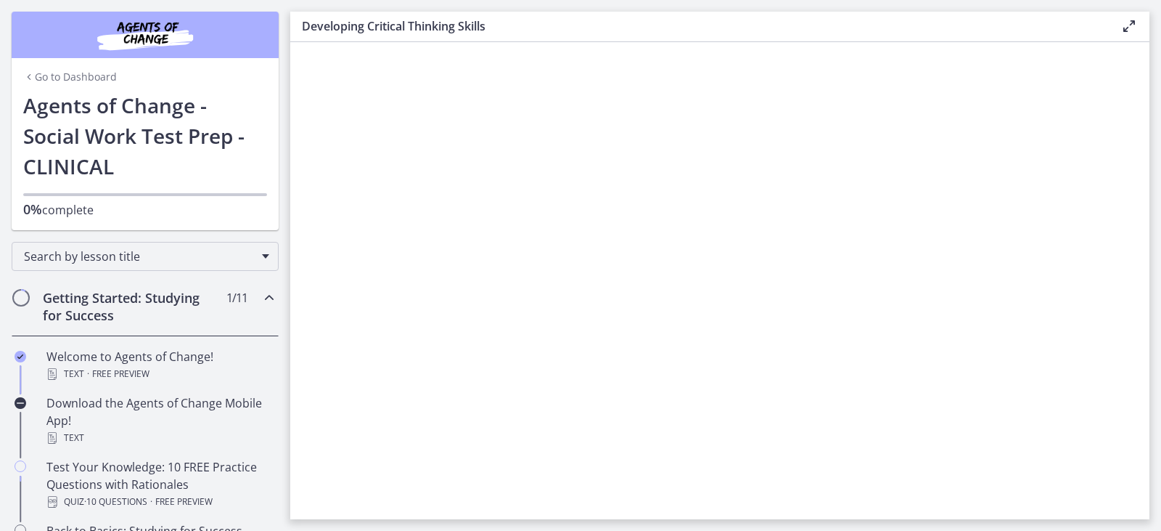
click at [75, 77] on link "Go to Dashboard" at bounding box center [70, 77] width 94 height 15
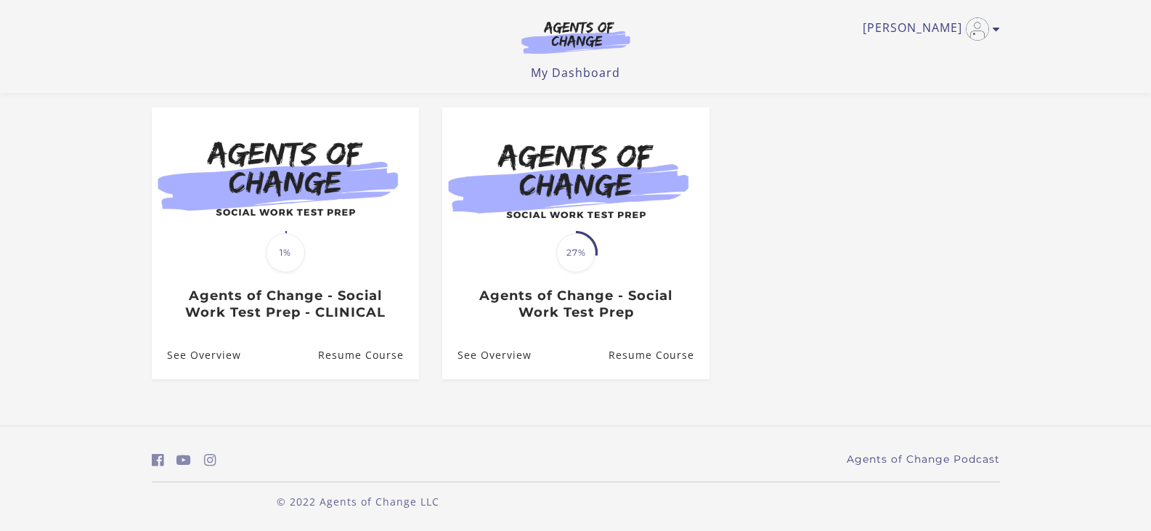
scroll to position [121, 0]
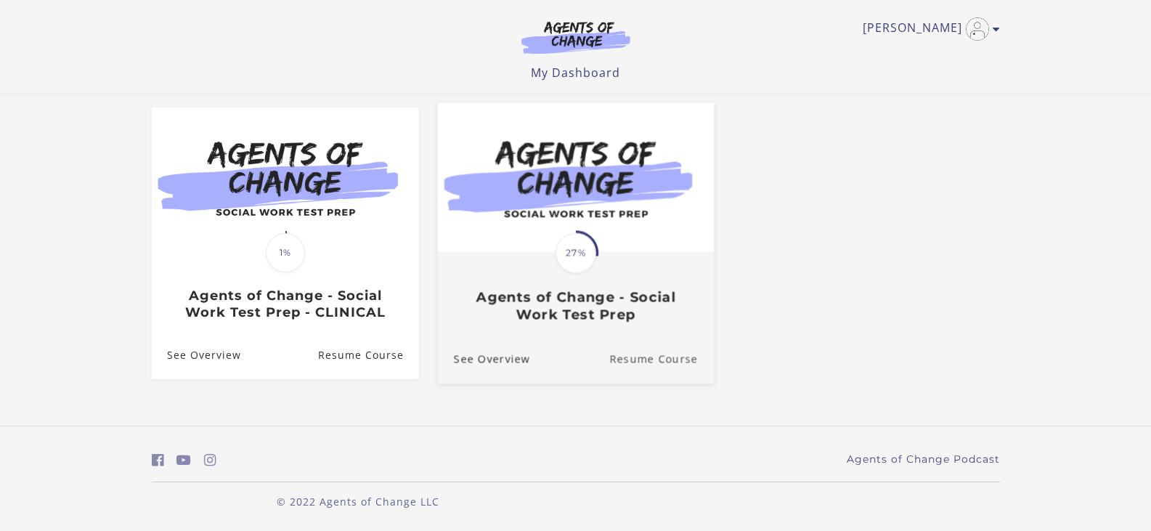
click at [662, 366] on link "Resume Course" at bounding box center [661, 359] width 105 height 49
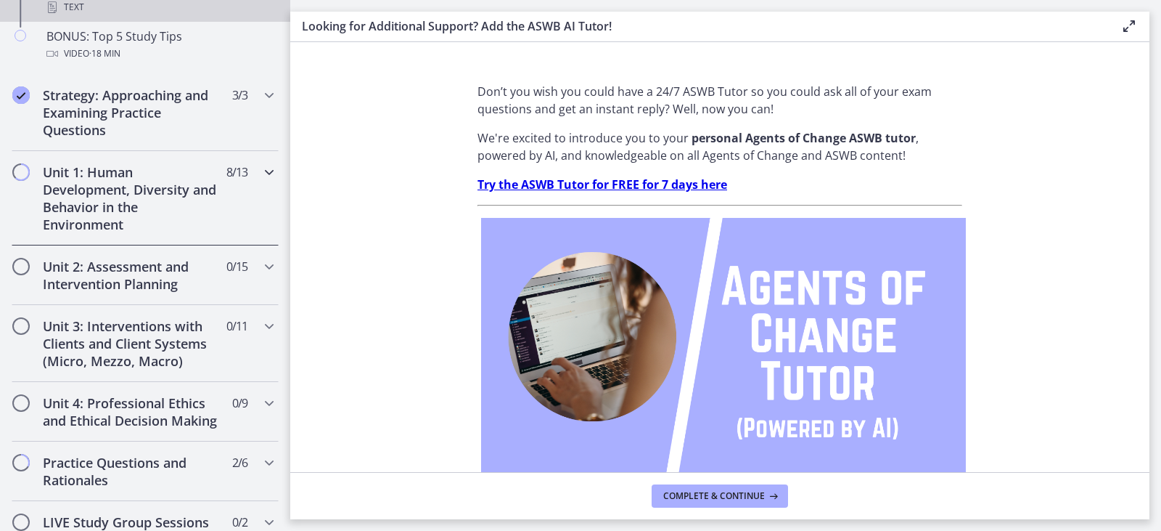
scroll to position [871, 0]
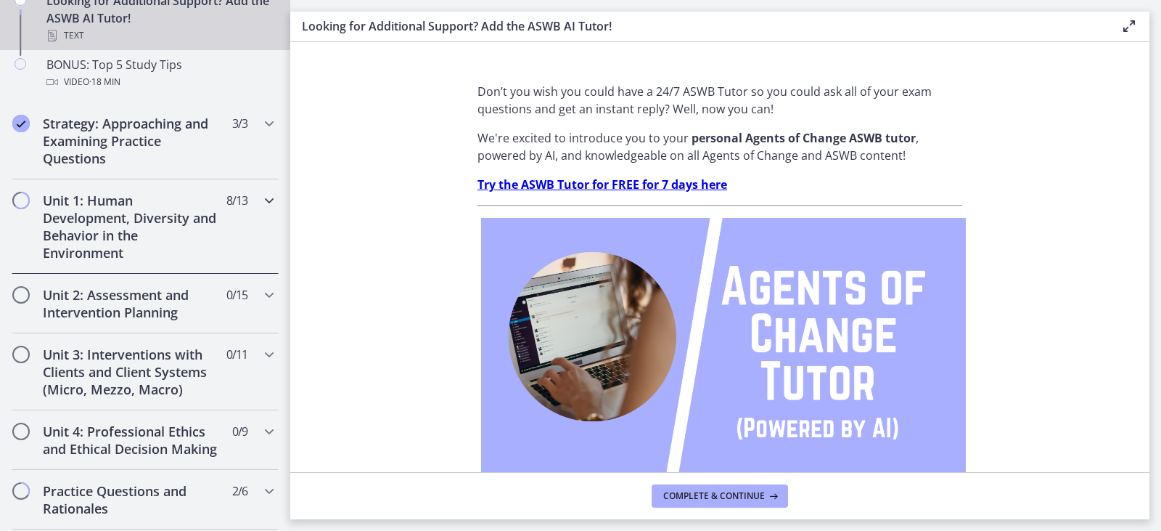
click at [143, 221] on h2 "Unit 1: Human Development, Diversity and Behavior in the Environment" at bounding box center [131, 227] width 177 height 70
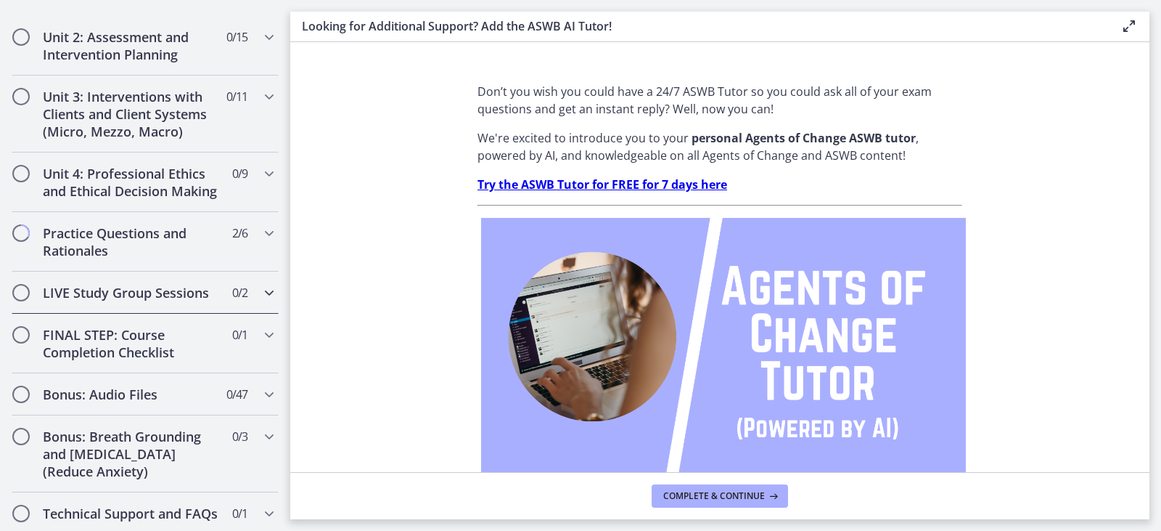
scroll to position [989, 0]
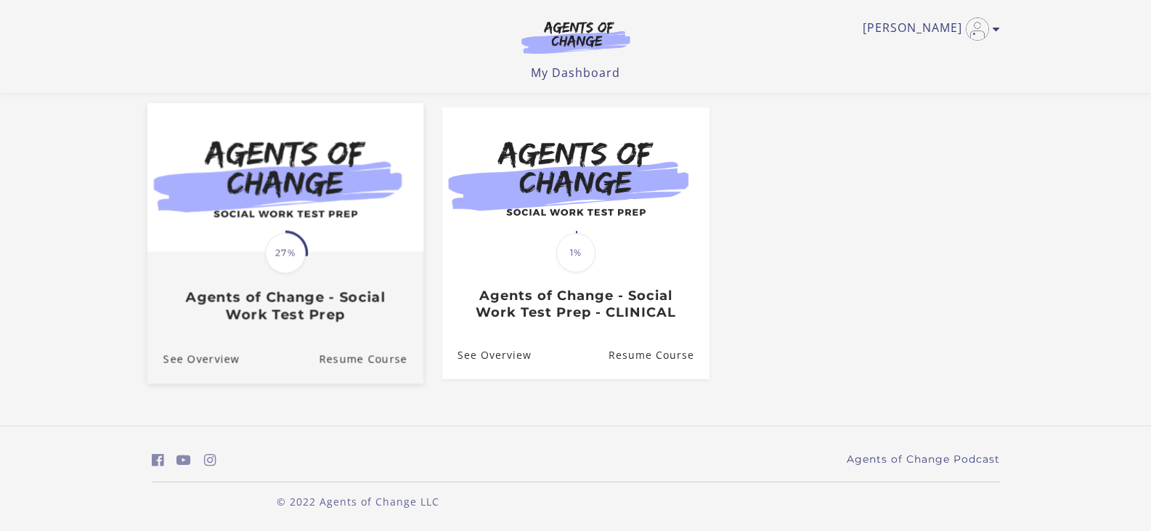
click at [358, 211] on img at bounding box center [285, 176] width 276 height 149
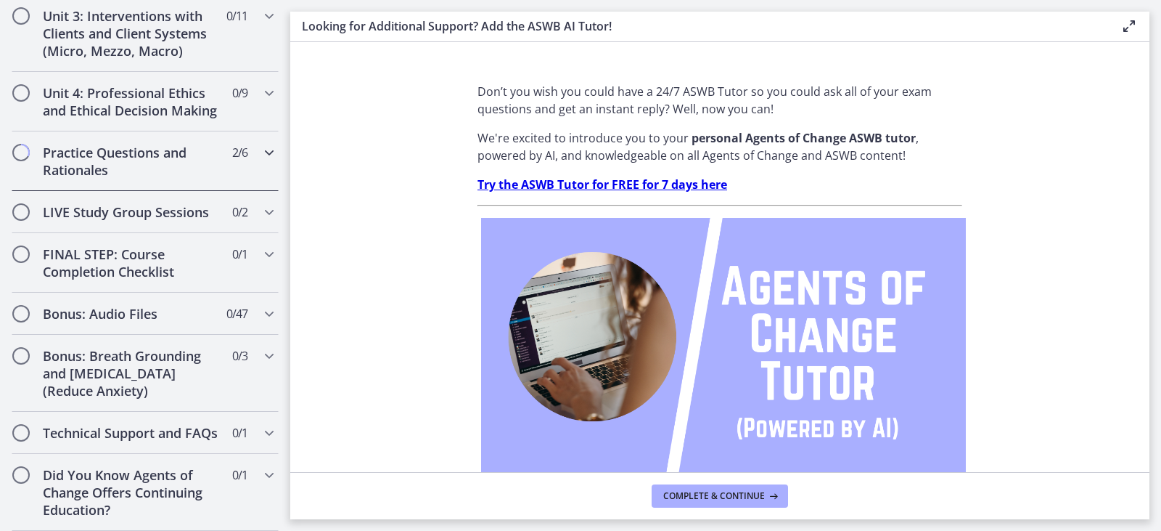
scroll to position [1244, 0]
